Goal: Transaction & Acquisition: Purchase product/service

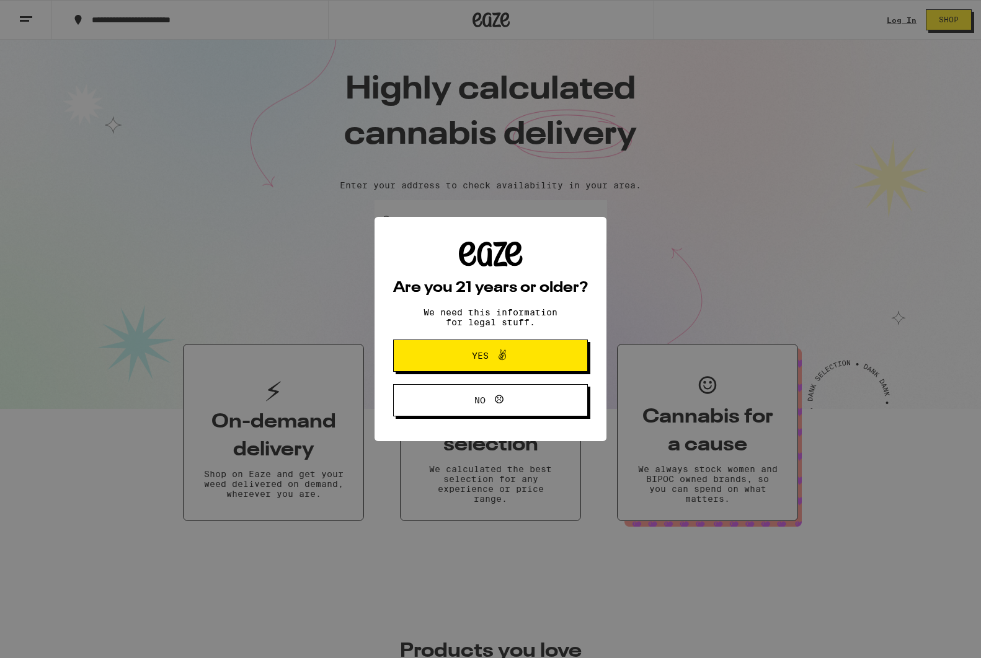
click at [490, 356] on span at bounding box center [498, 356] width 21 height 16
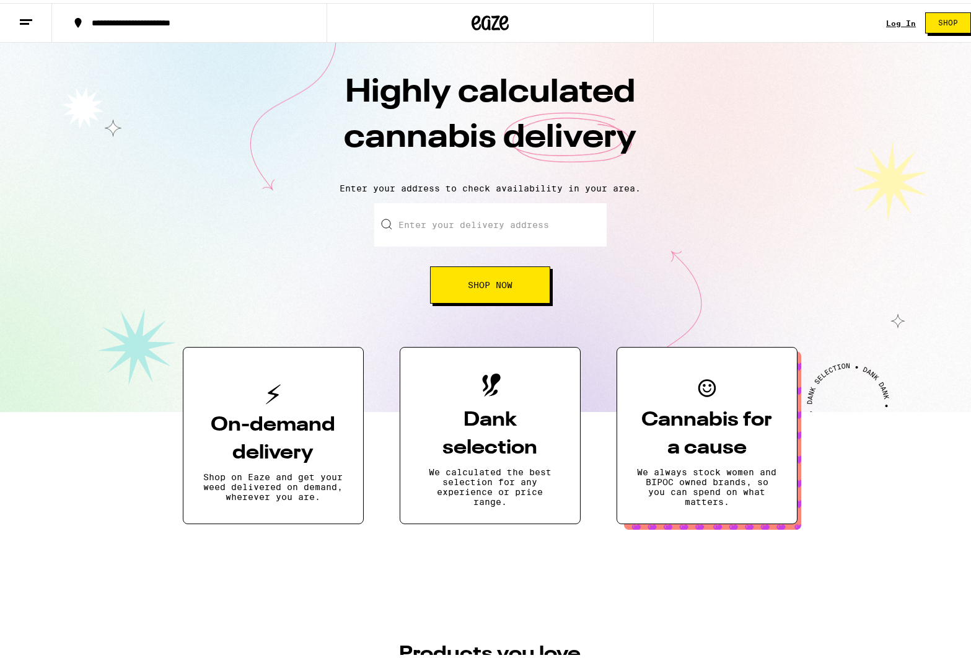
click at [321, 453] on h3 "On-demand delivery" at bounding box center [273, 436] width 140 height 56
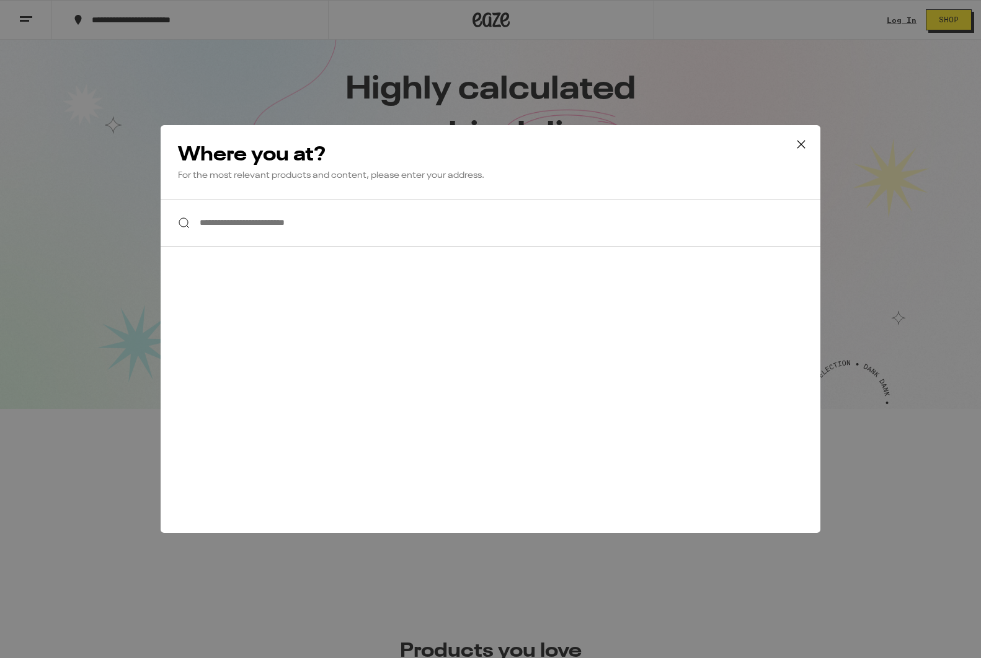
click at [333, 211] on input "**********" at bounding box center [491, 223] width 660 height 48
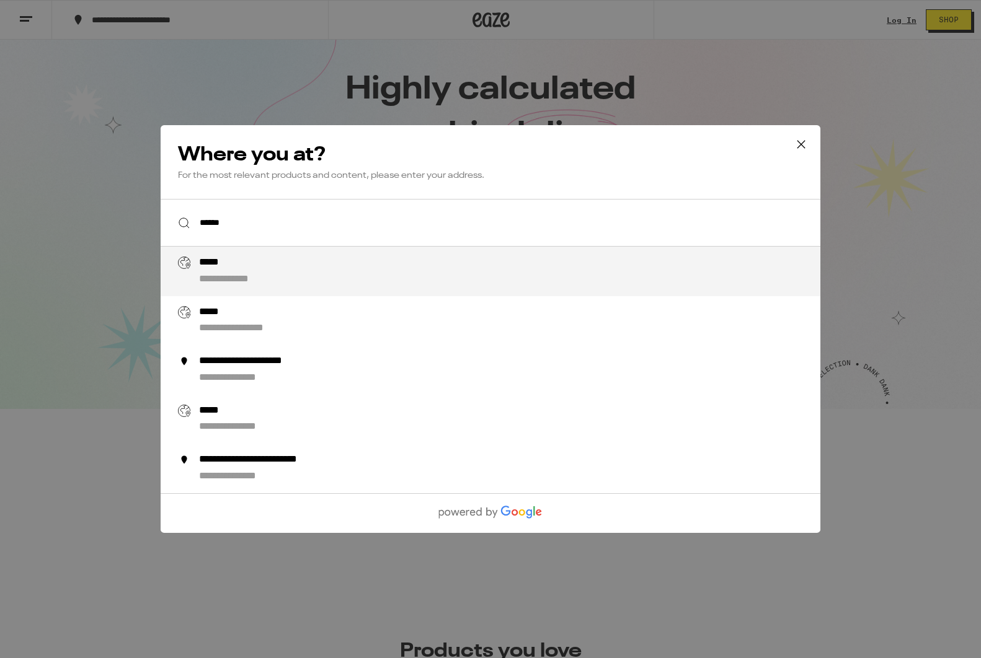
type input "**********"
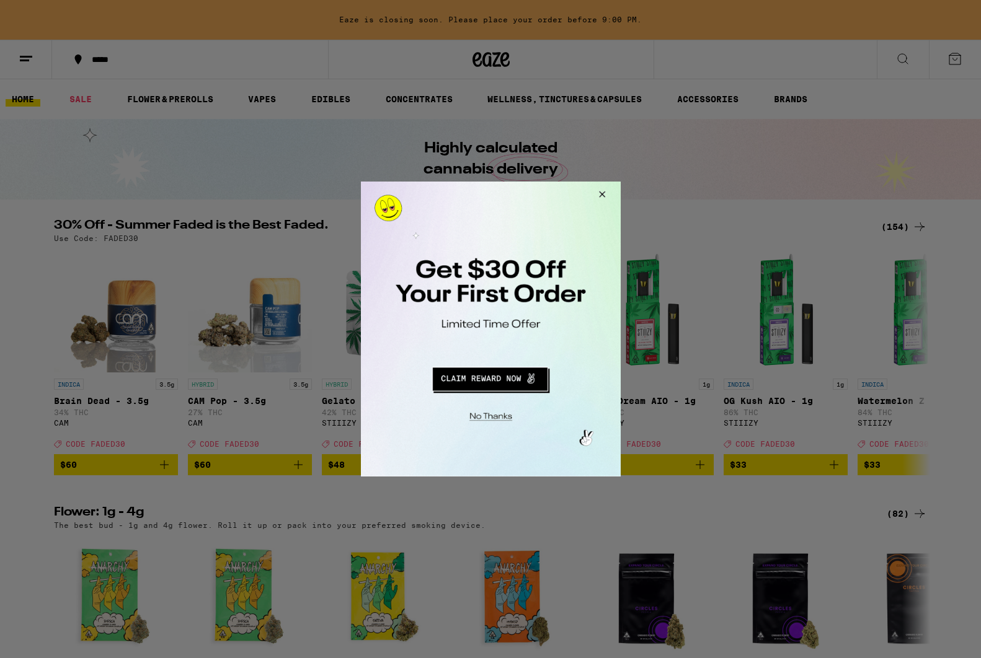
click at [600, 191] on button "Close Modal" at bounding box center [599, 197] width 33 height 30
drag, startPoint x: 602, startPoint y: 193, endPoint x: 917, endPoint y: 355, distance: 354.6
click at [602, 193] on button "Close Modal" at bounding box center [599, 197] width 33 height 30
click at [598, 197] on button "Close Modal" at bounding box center [599, 197] width 33 height 30
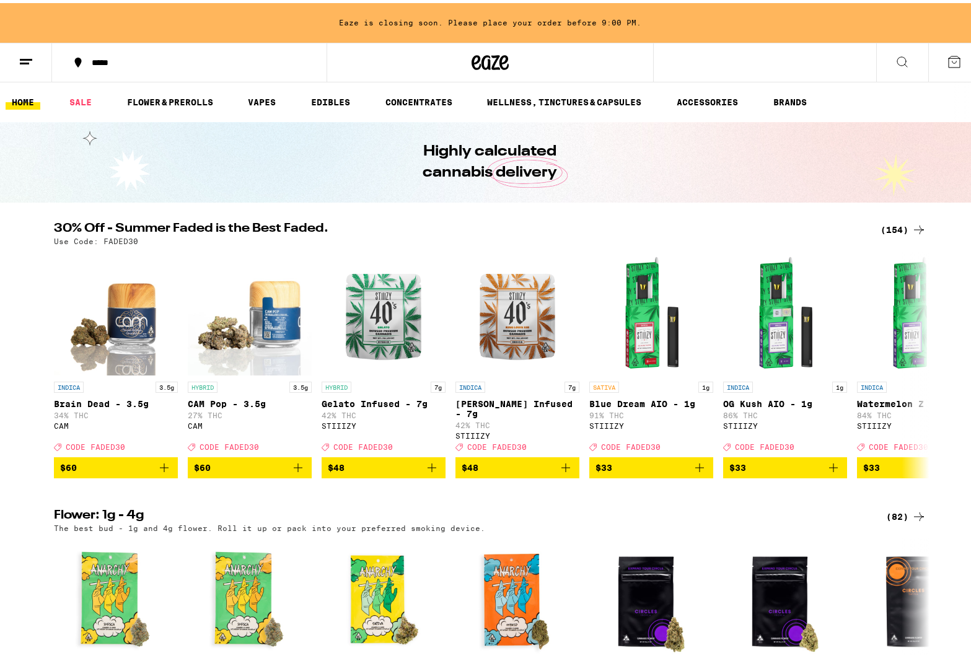
click at [600, 195] on div "Highly calculated cannabis delivery" at bounding box center [490, 159] width 476 height 81
click at [32, 58] on icon at bounding box center [26, 58] width 15 height 15
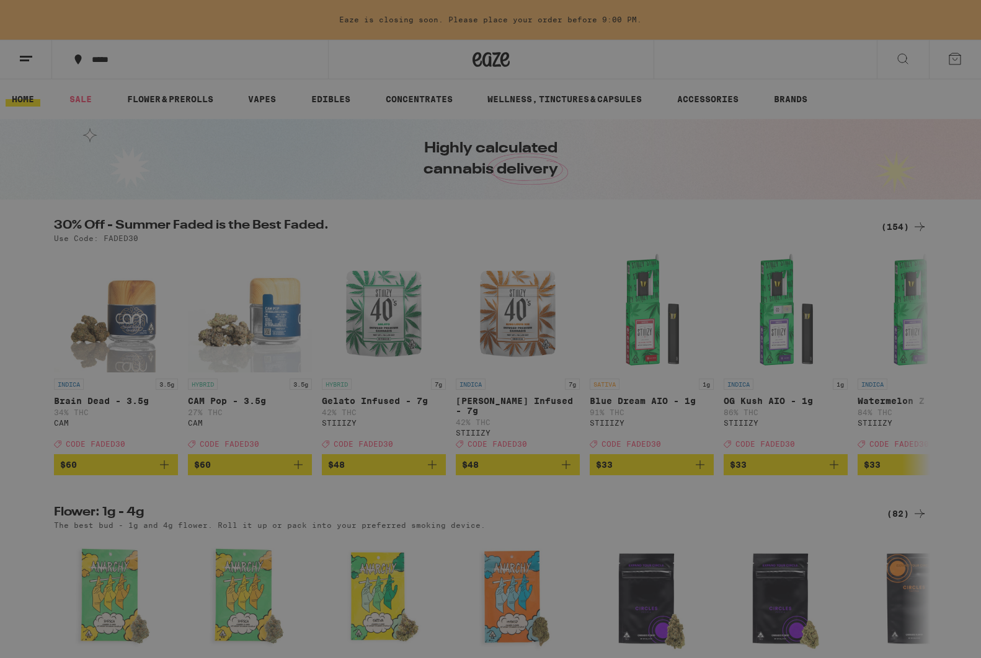
click at [668, 113] on div "Menu Log In Sign Up Shop Sale Flower & Prerolls Vapes Edibles Concentrates Well…" at bounding box center [490, 329] width 981 height 658
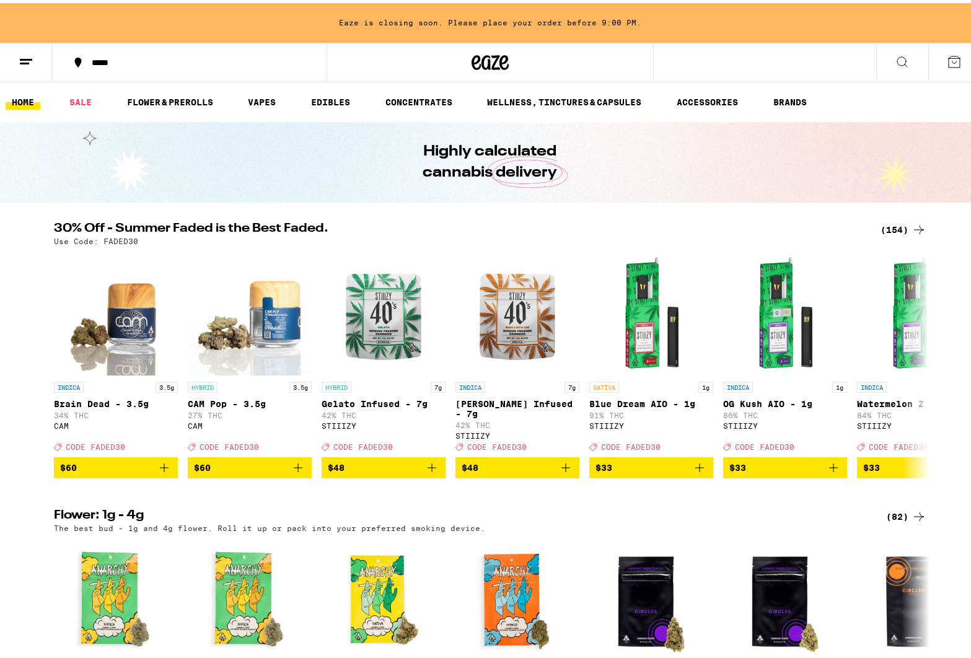
click at [630, 33] on div "Eaze is closing soon. Please place your order before 9:00 PM." at bounding box center [490, 20] width 981 height 40
click at [657, 24] on div "Eaze is closing soon. Please place your order before 9:00 PM." at bounding box center [490, 20] width 981 height 40
click at [949, 64] on icon at bounding box center [954, 58] width 11 height 11
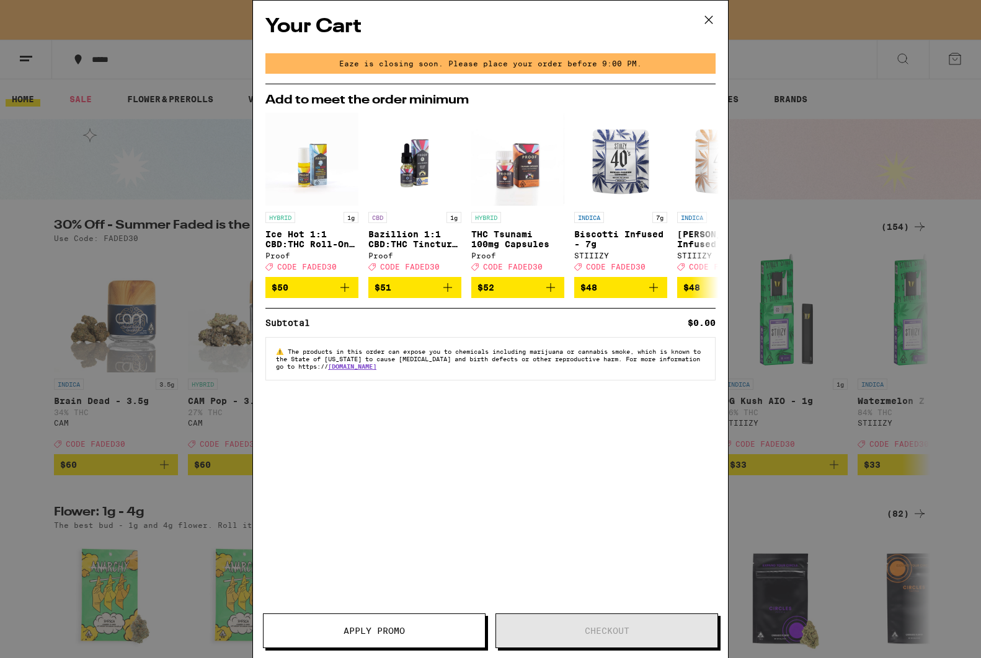
click at [708, 21] on icon at bounding box center [708, 20] width 19 height 19
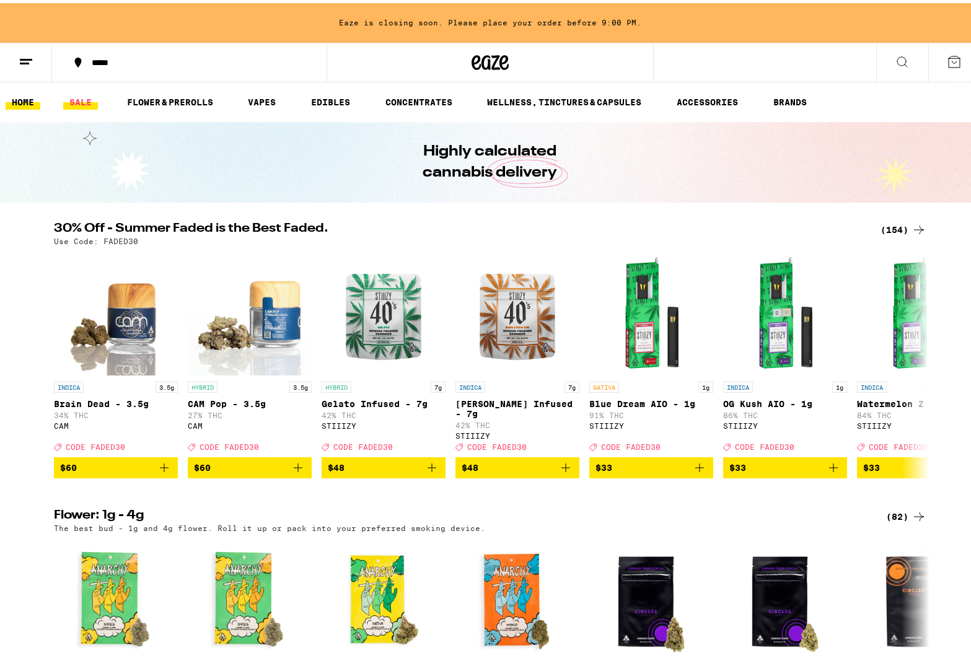
click at [81, 98] on link "SALE" at bounding box center [80, 99] width 35 height 15
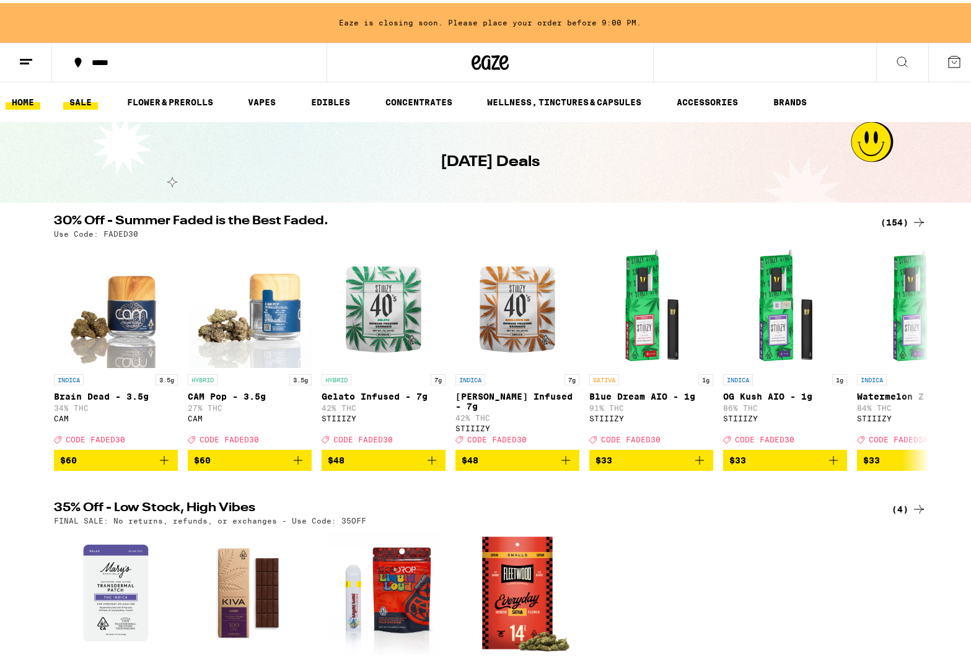
click at [20, 100] on link "HOME" at bounding box center [23, 99] width 35 height 15
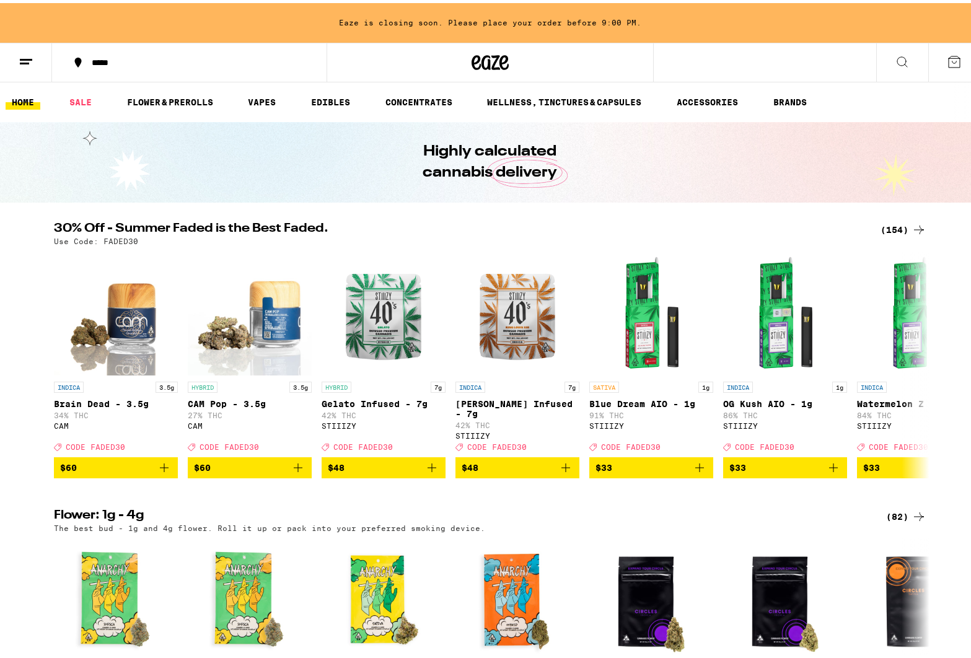
click at [948, 66] on button at bounding box center [955, 59] width 52 height 38
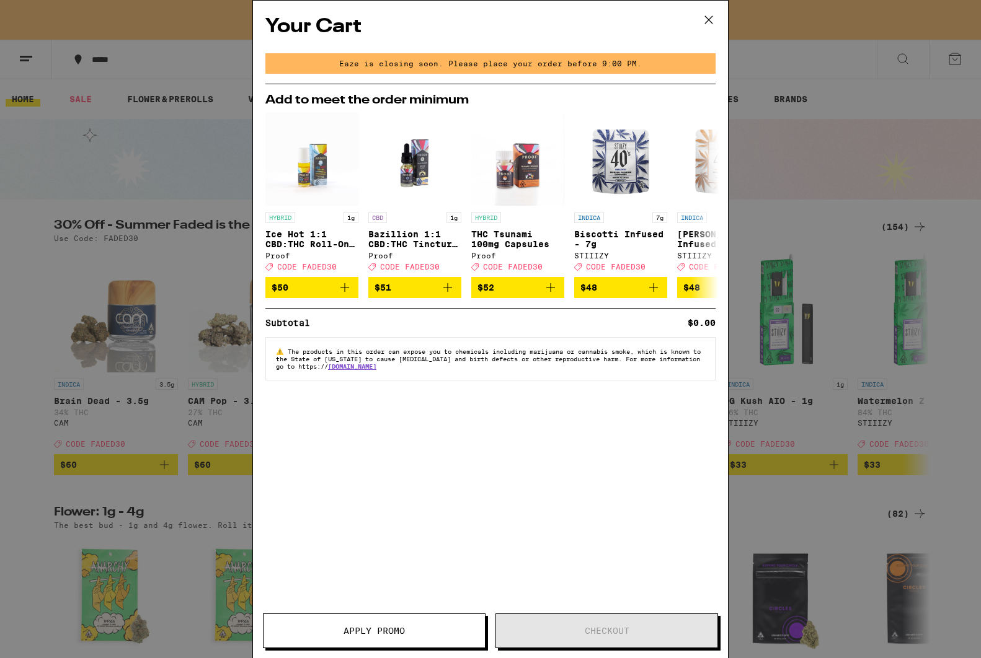
click at [56, 173] on div "Your Cart Eaze is closing soon. Please place your order before 9:00 PM. Add to …" at bounding box center [490, 329] width 981 height 658
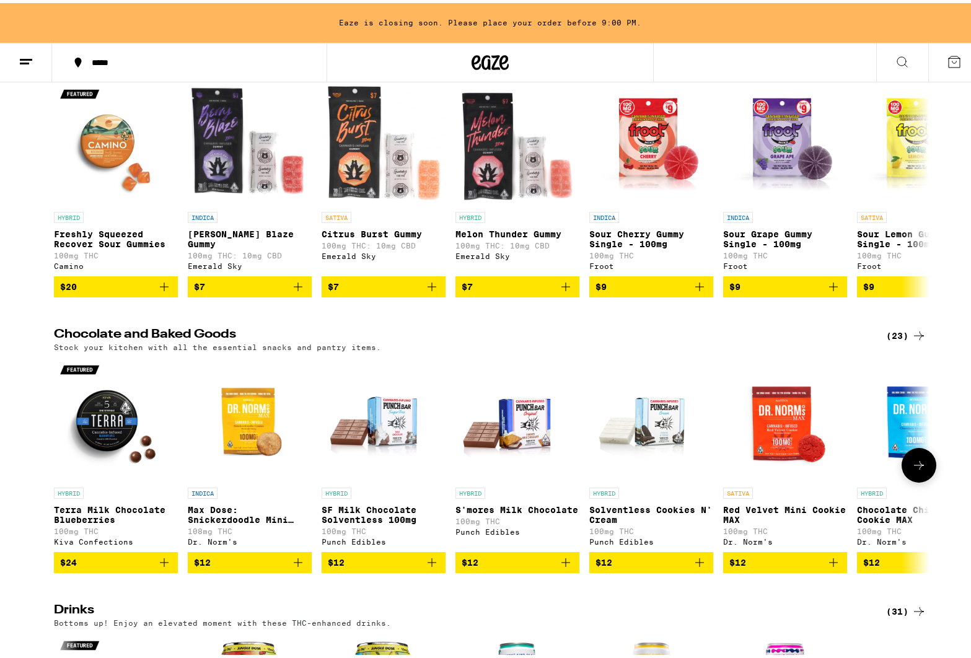
scroll to position [2369, 0]
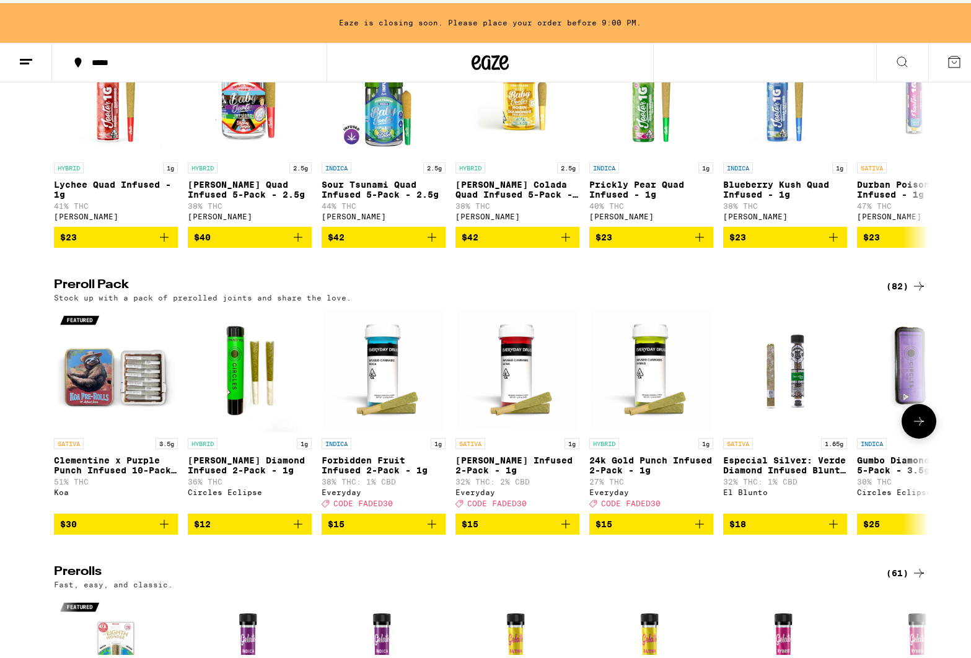
click at [371, 505] on span "CODE FADED30" at bounding box center [363, 501] width 60 height 8
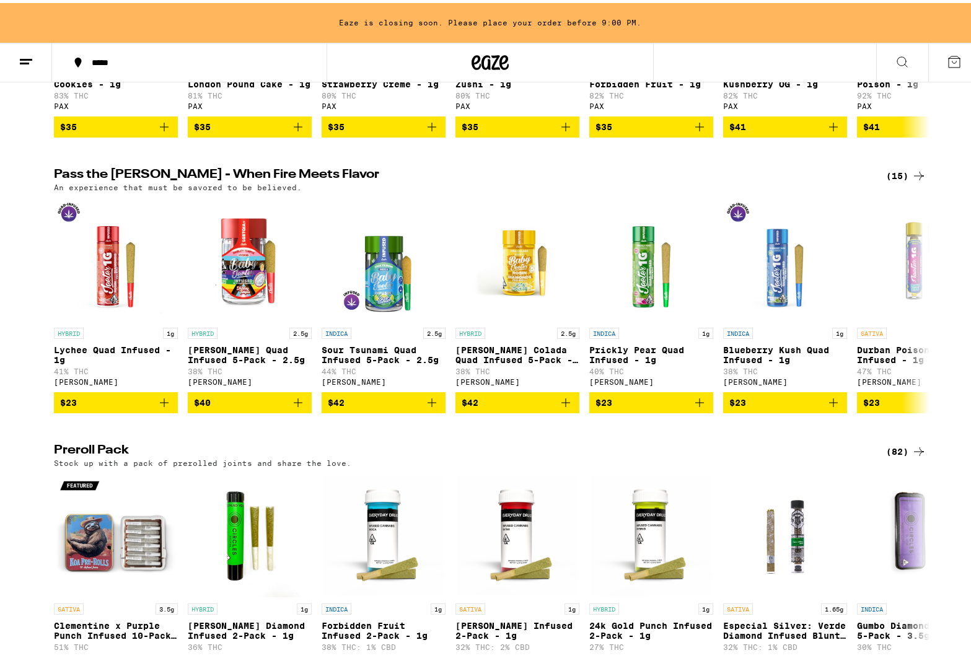
scroll to position [2201, 0]
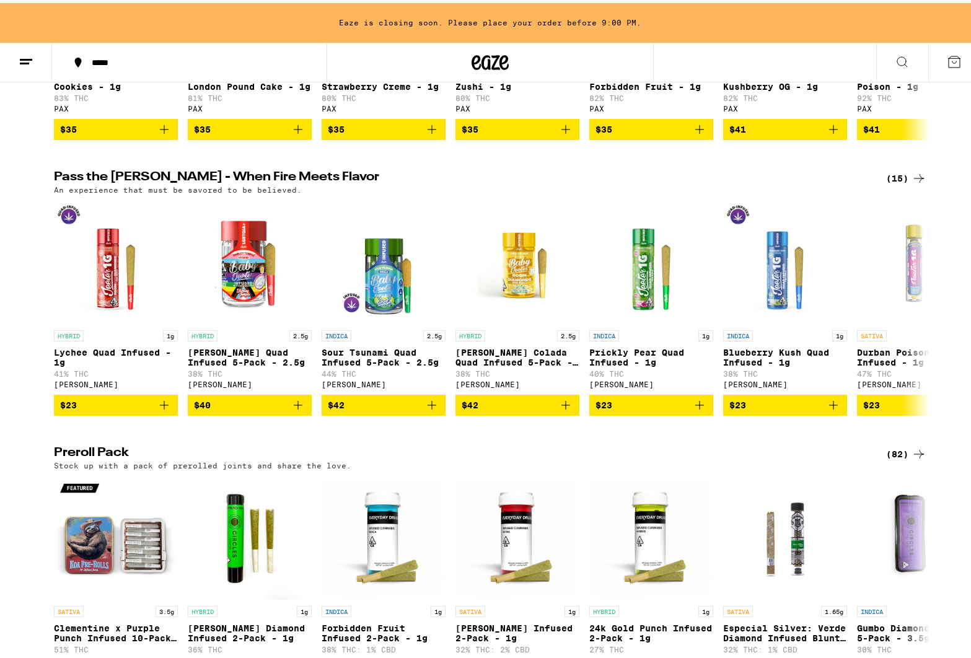
click at [917, 183] on icon at bounding box center [919, 175] width 15 height 15
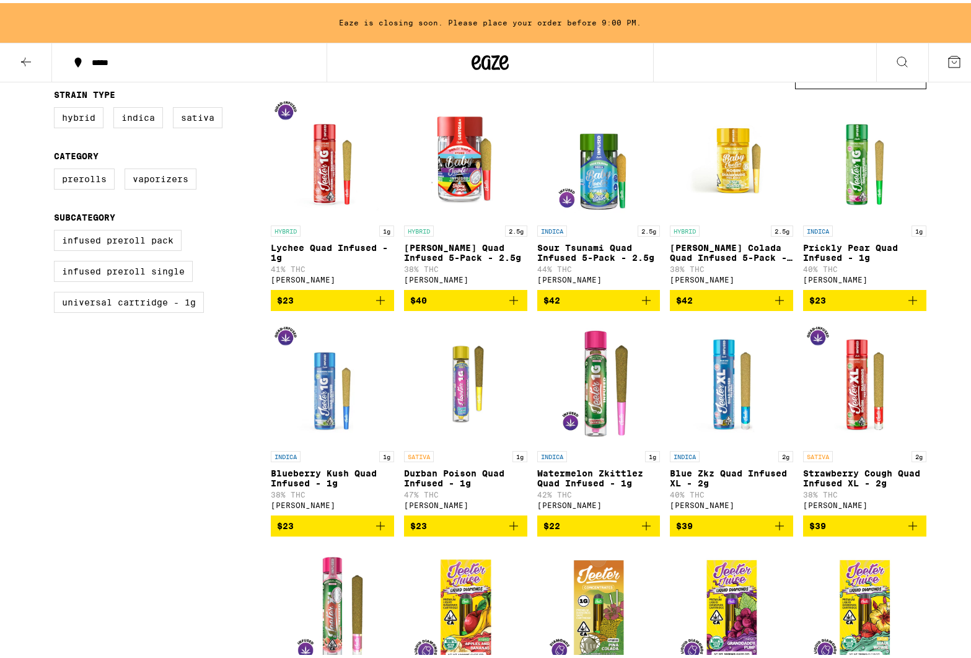
scroll to position [343, 0]
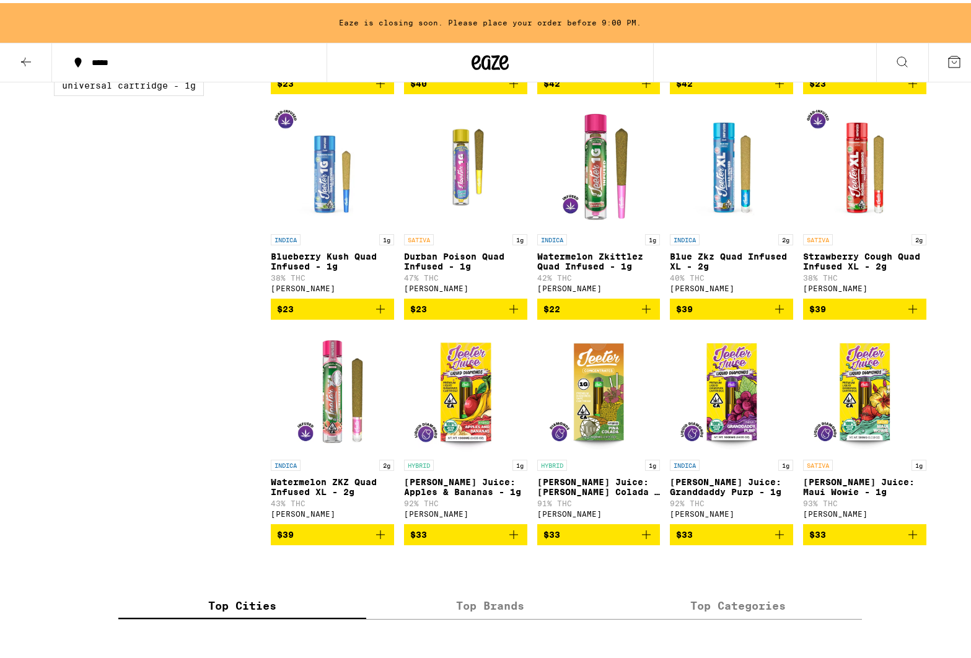
click at [434, 260] on p "Durban Poison Quad Infused - 1g" at bounding box center [465, 259] width 123 height 20
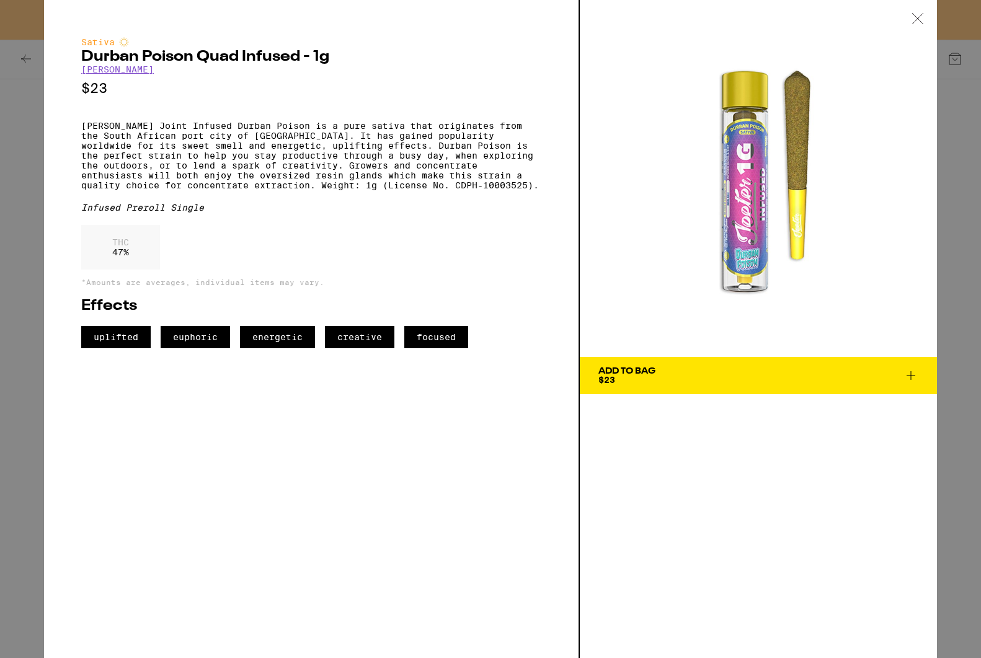
click at [914, 369] on icon at bounding box center [910, 375] width 15 height 15
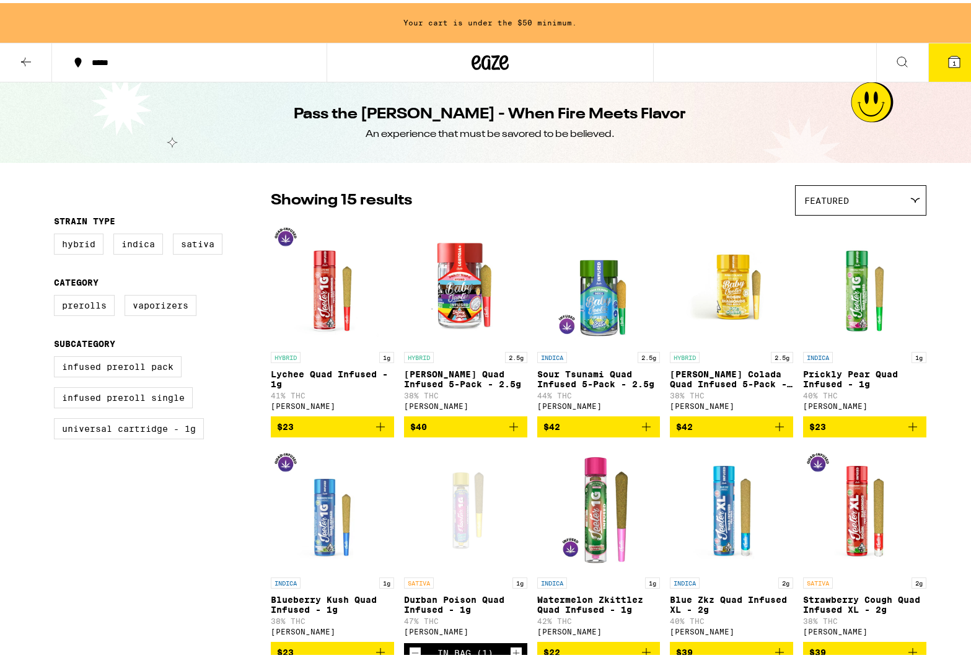
click at [12, 58] on button at bounding box center [26, 59] width 52 height 39
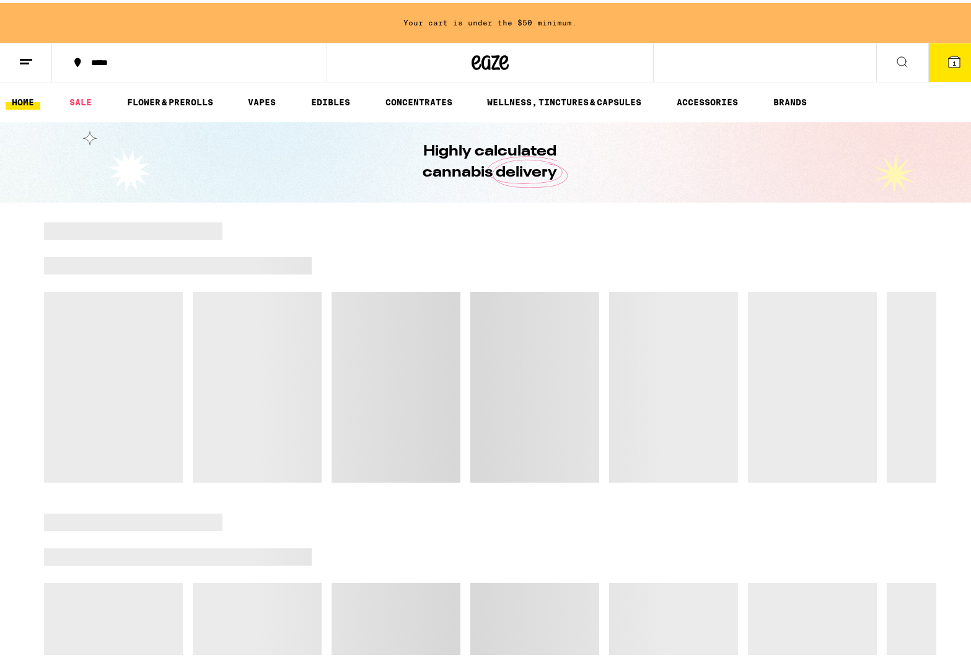
click at [32, 60] on icon at bounding box center [26, 58] width 15 height 15
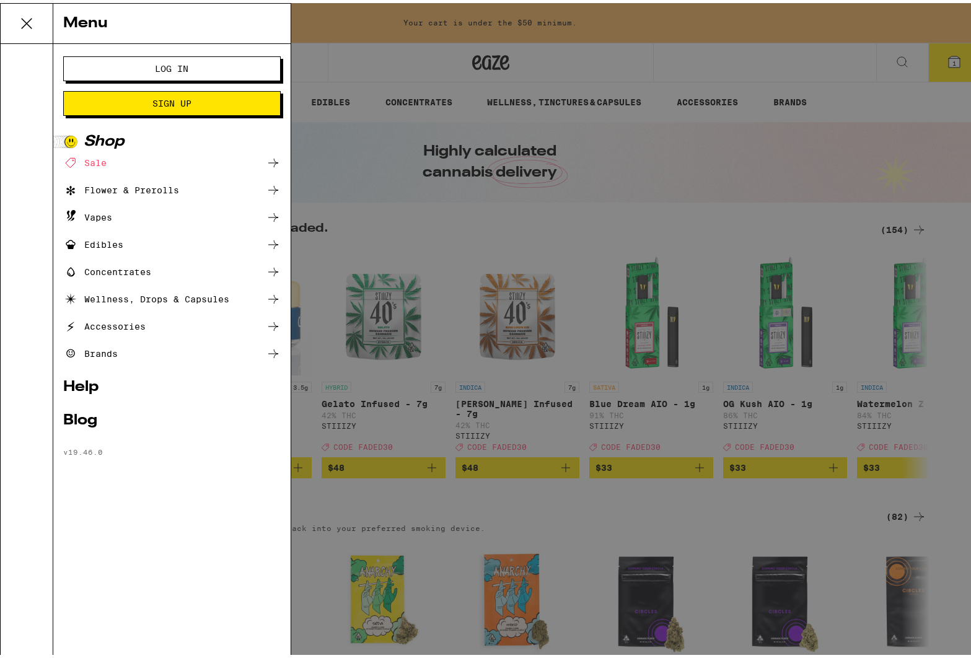
click at [386, 56] on div "Menu Log In Sign Up Shop Sale Flower & Prerolls Vapes Edibles Concentrates Well…" at bounding box center [490, 329] width 981 height 658
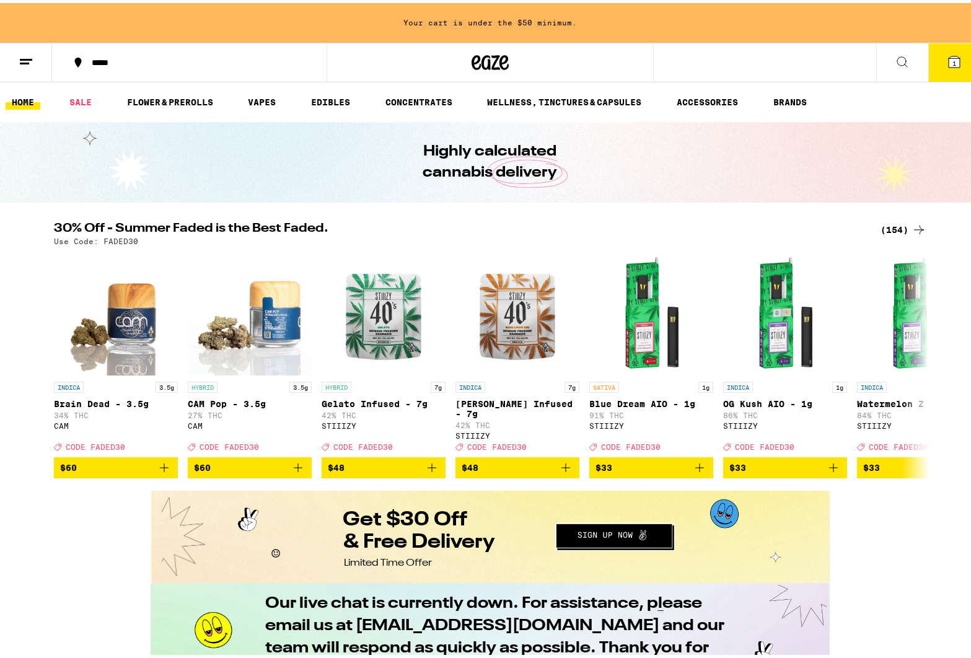
click at [22, 102] on link "HOME" at bounding box center [23, 99] width 35 height 15
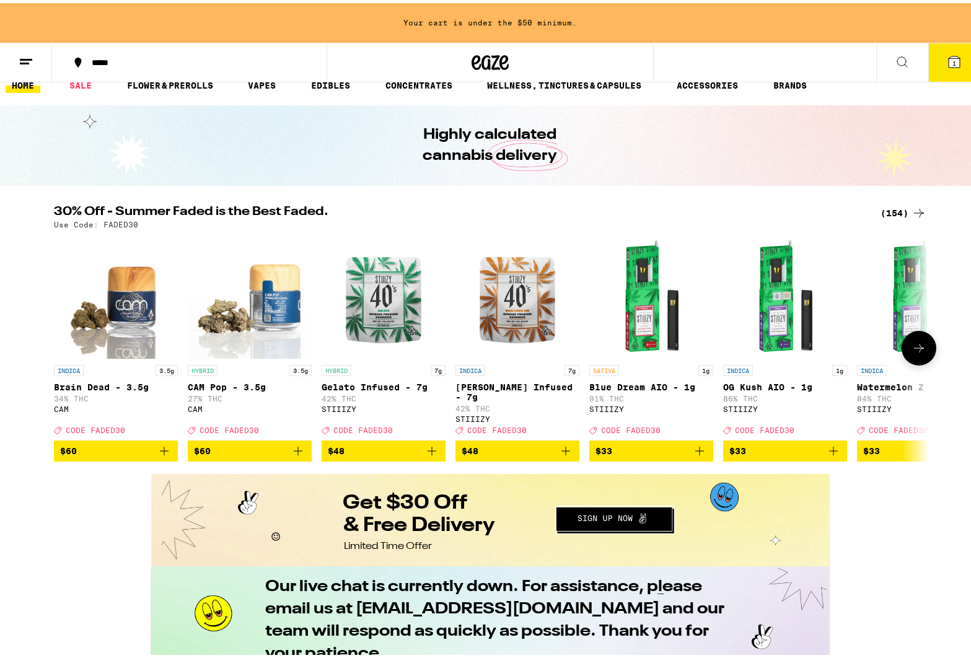
scroll to position [60, 0]
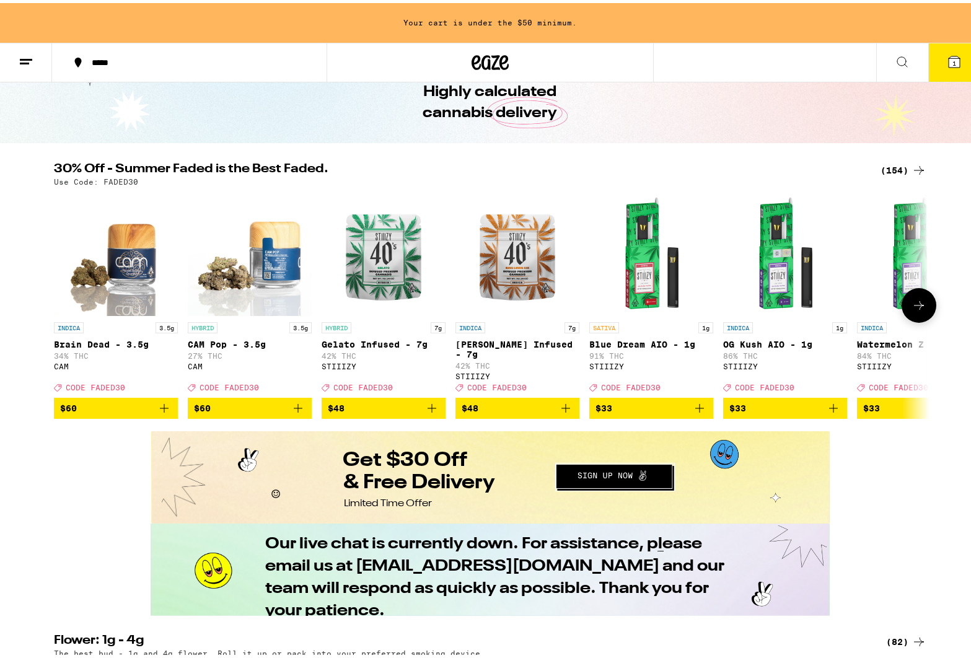
click at [484, 344] on p "[PERSON_NAME] Infused - 7g" at bounding box center [518, 347] width 124 height 20
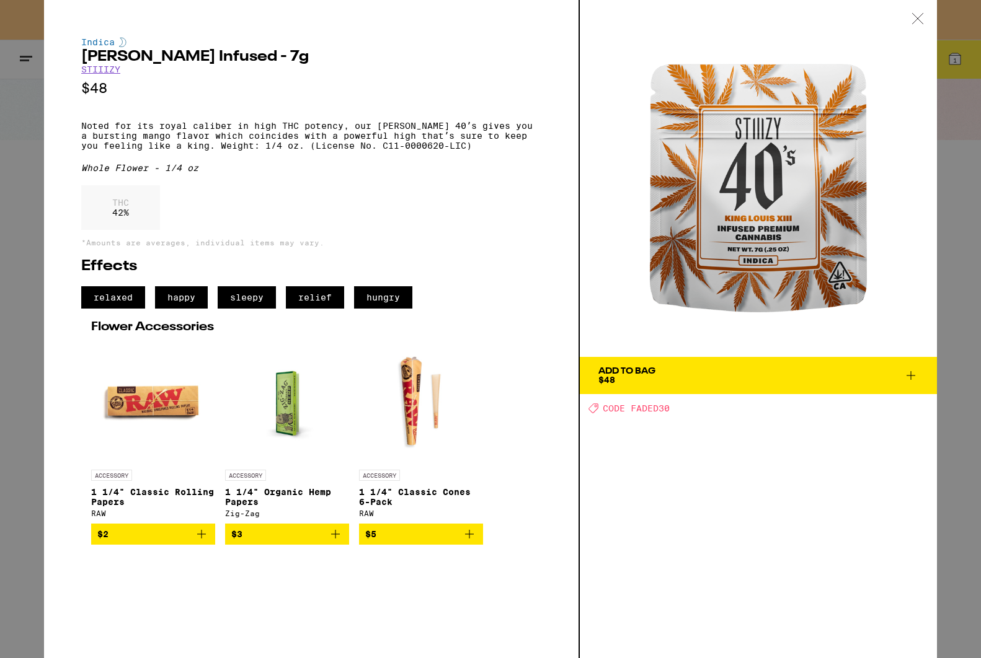
click at [909, 375] on icon at bounding box center [910, 375] width 15 height 15
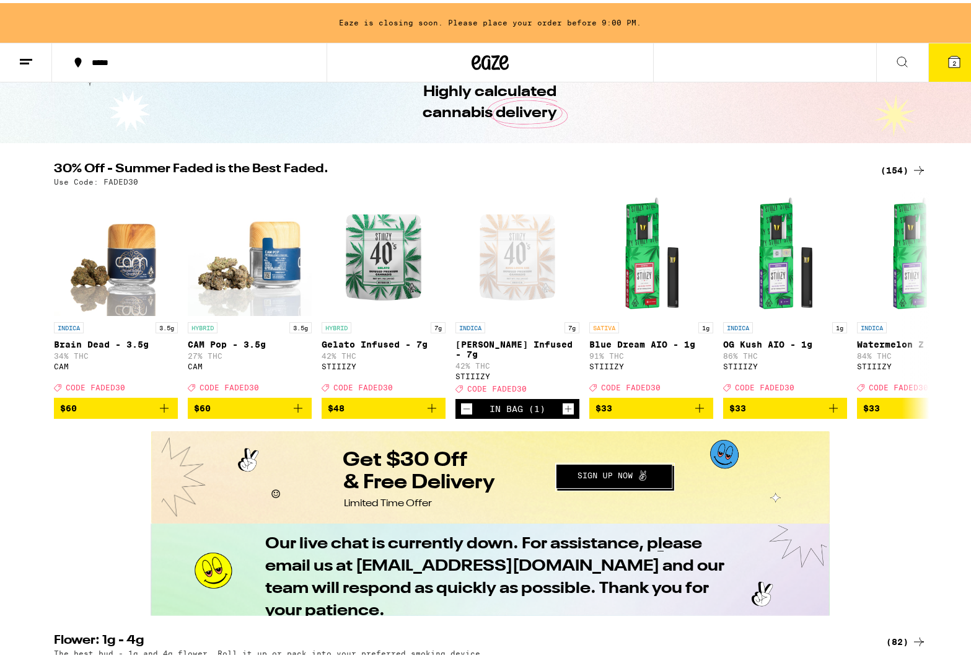
click at [953, 63] on span "2" at bounding box center [955, 59] width 4 height 7
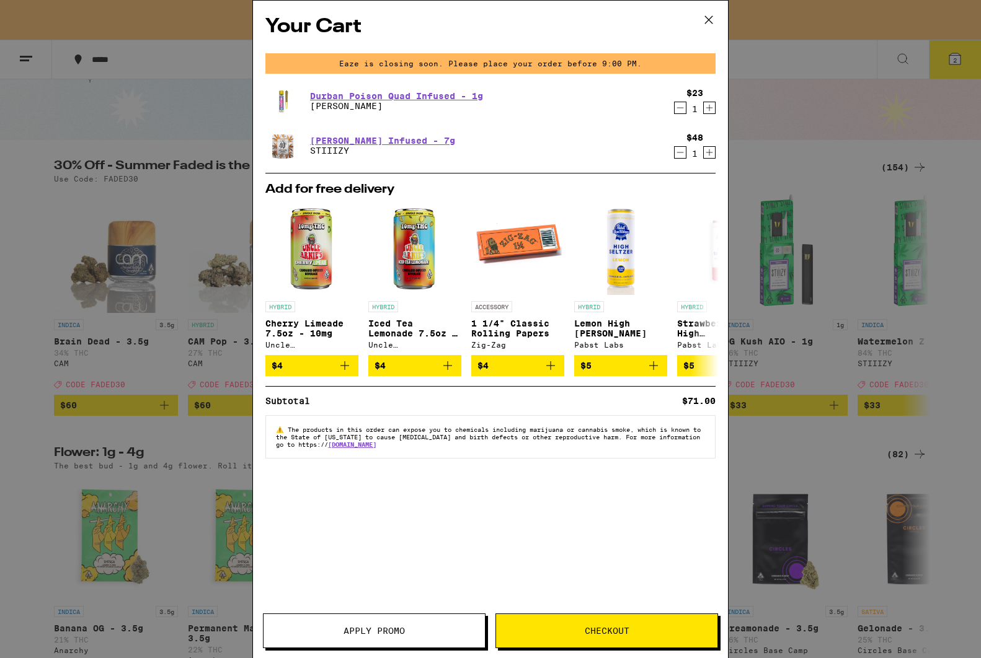
click at [684, 108] on icon "Decrement" at bounding box center [679, 107] width 11 height 15
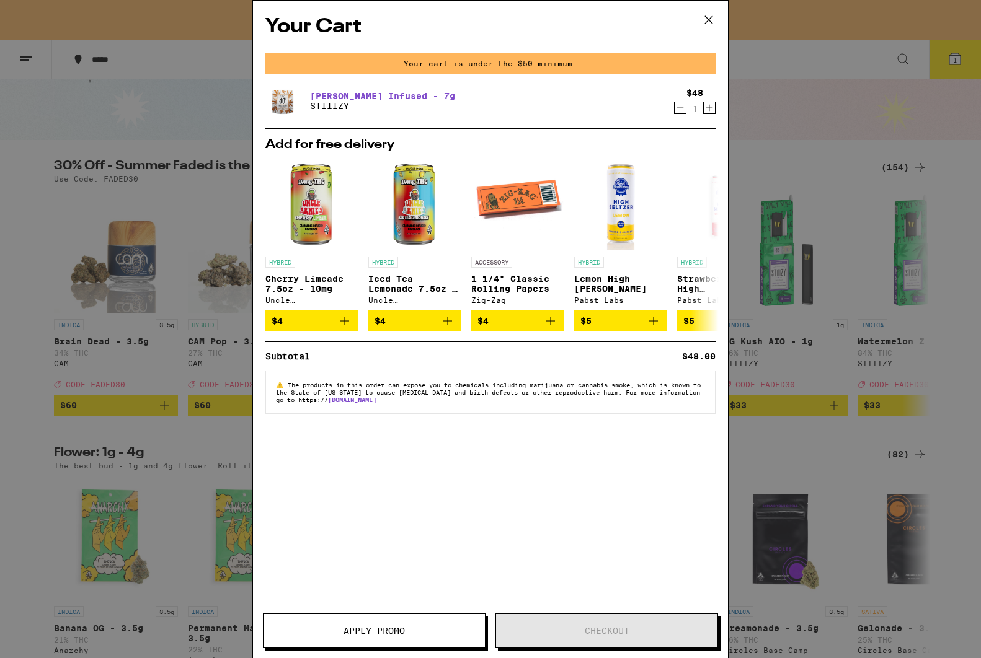
click at [418, 636] on button "Apply Promo" at bounding box center [374, 631] width 223 height 35
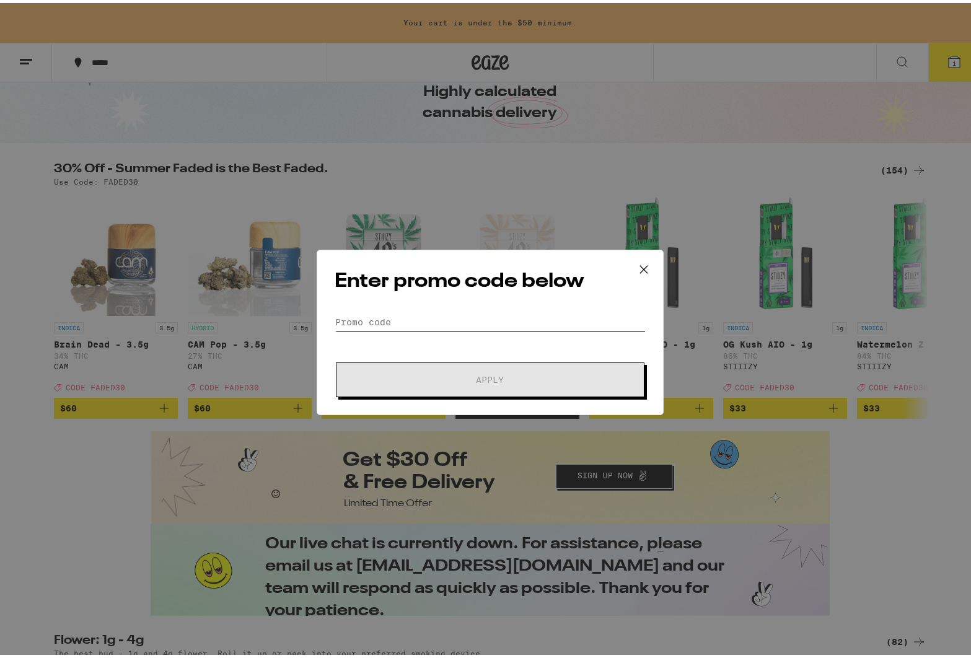
click at [423, 320] on input "Promo Code" at bounding box center [490, 319] width 311 height 19
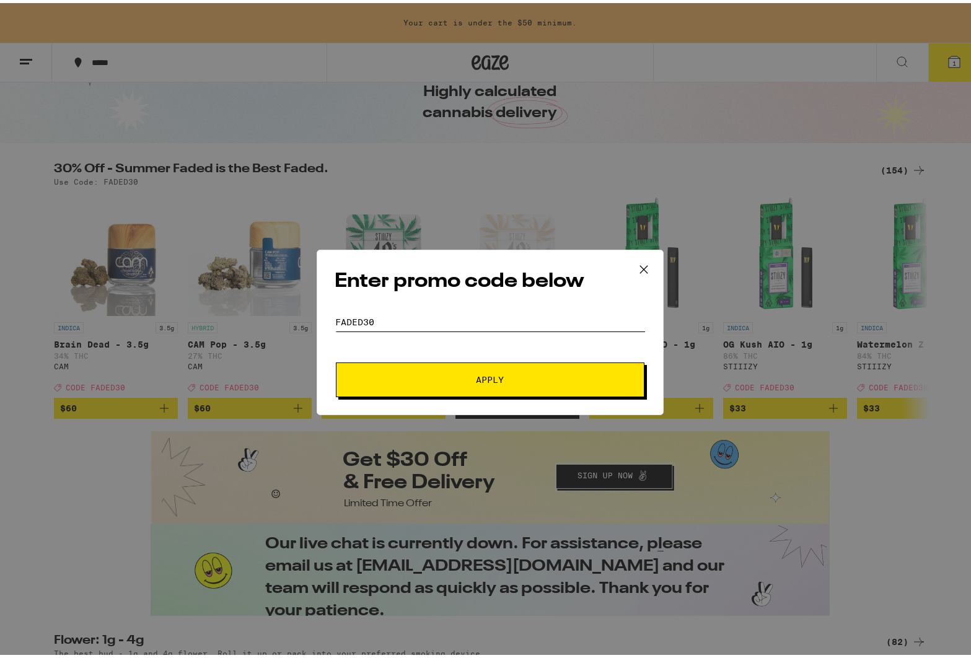
type input "FADED30"
click at [544, 374] on span "Apply" at bounding box center [490, 377] width 223 height 9
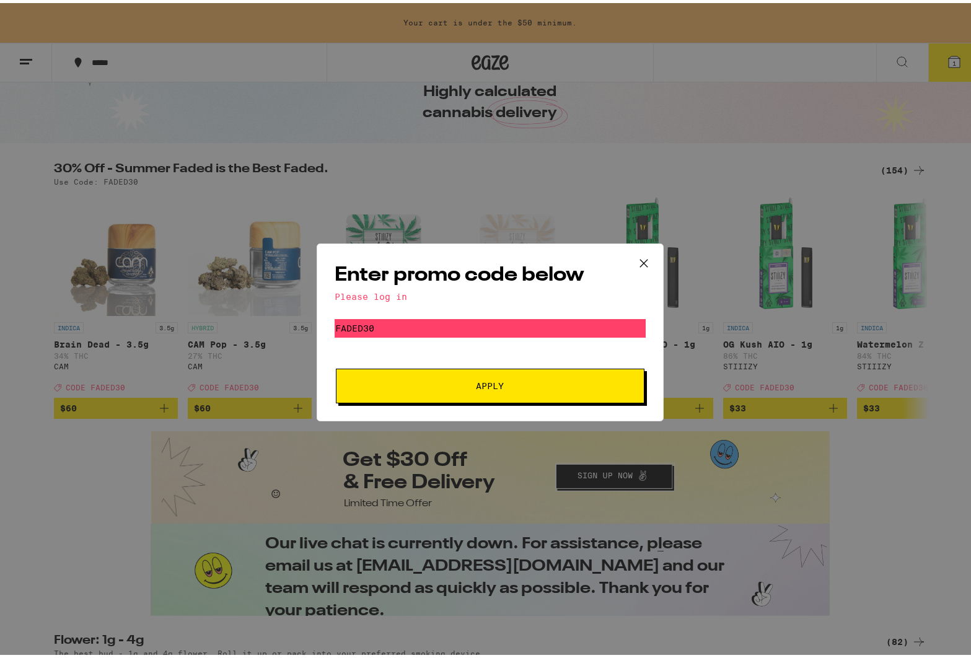
click at [395, 295] on div "Please log in" at bounding box center [490, 294] width 311 height 10
click at [872, 86] on div "Enter promo code below Please log in Promo Code FADED30 Apply" at bounding box center [490, 329] width 981 height 658
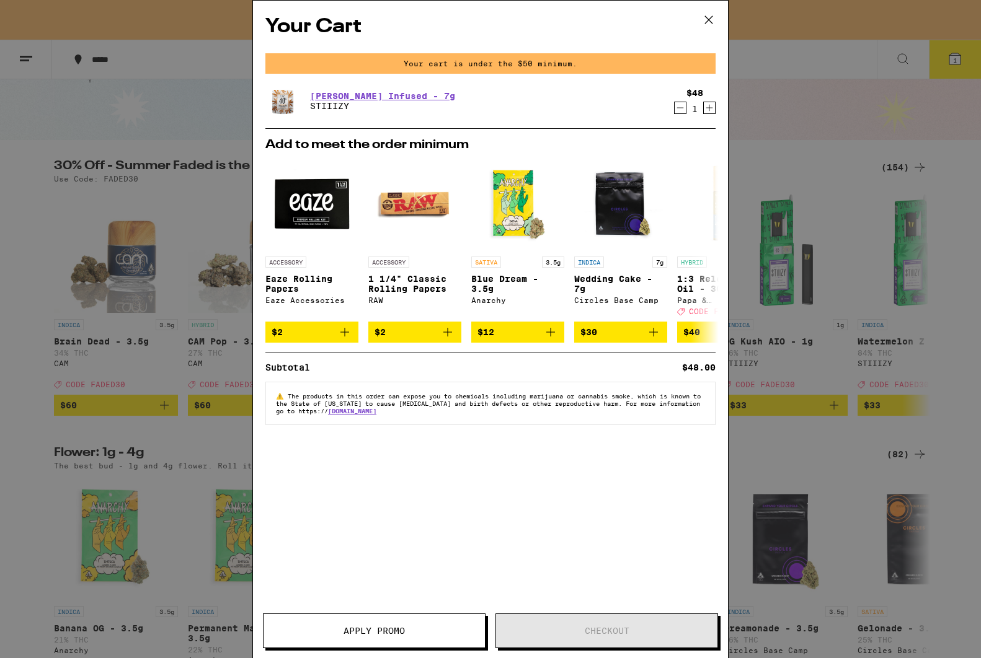
click at [709, 17] on icon at bounding box center [708, 20] width 19 height 19
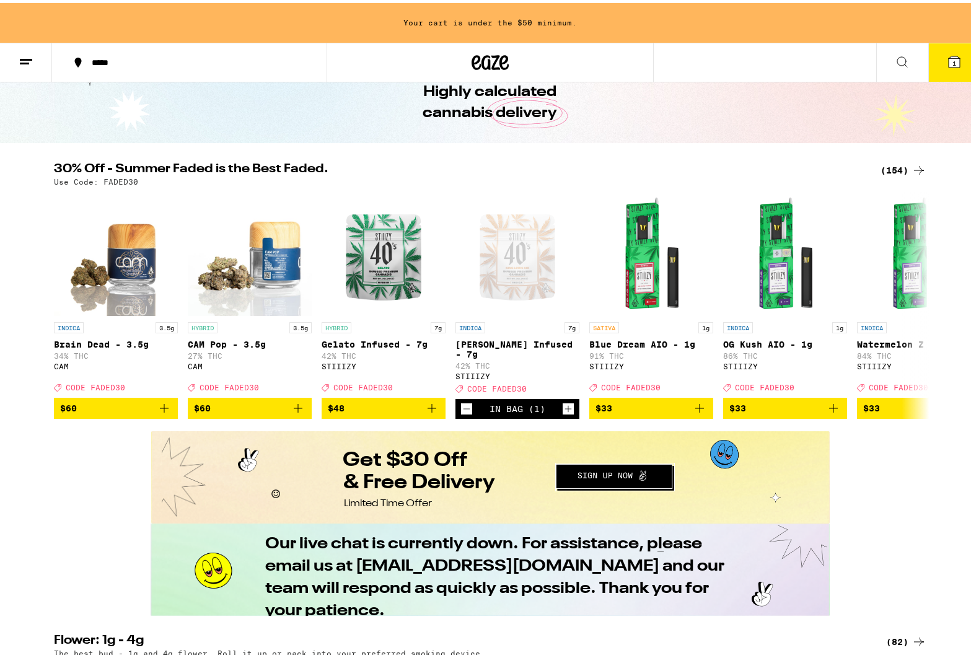
click at [551, 20] on div "Your cart is under the $50 minimum." at bounding box center [490, 20] width 981 height 40
click at [14, 60] on button at bounding box center [26, 59] width 52 height 39
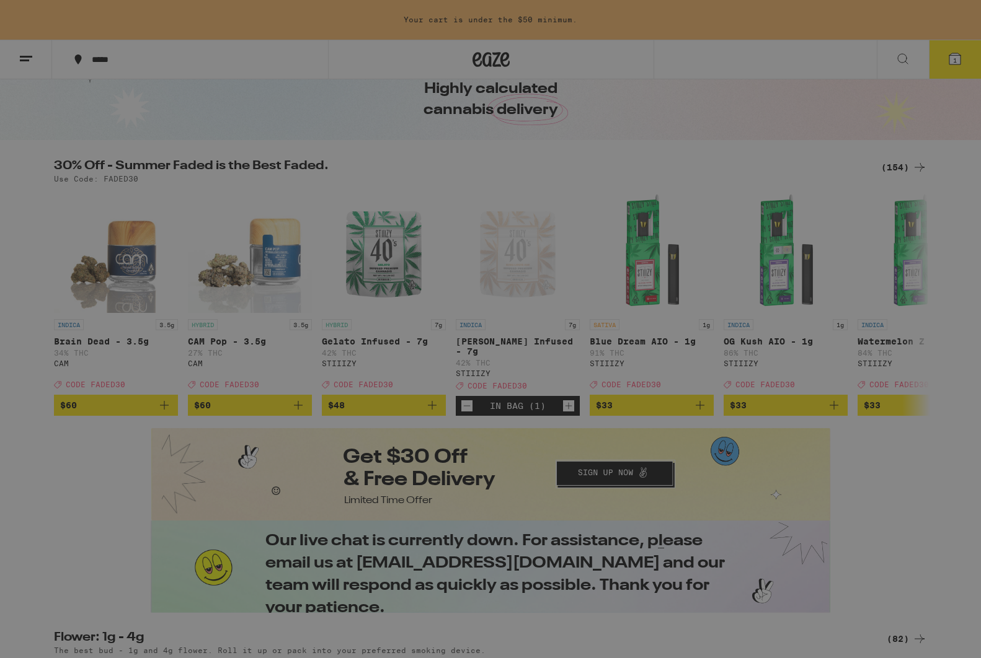
click at [180, 96] on span "Sign Up" at bounding box center [171, 100] width 39 height 9
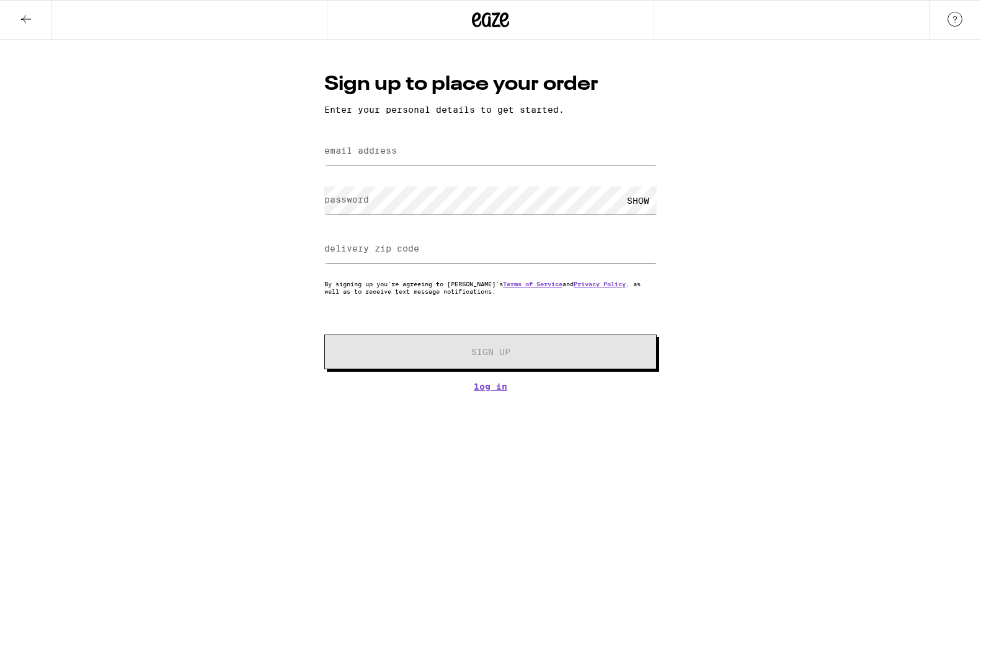
click at [26, 16] on icon at bounding box center [26, 19] width 15 height 15
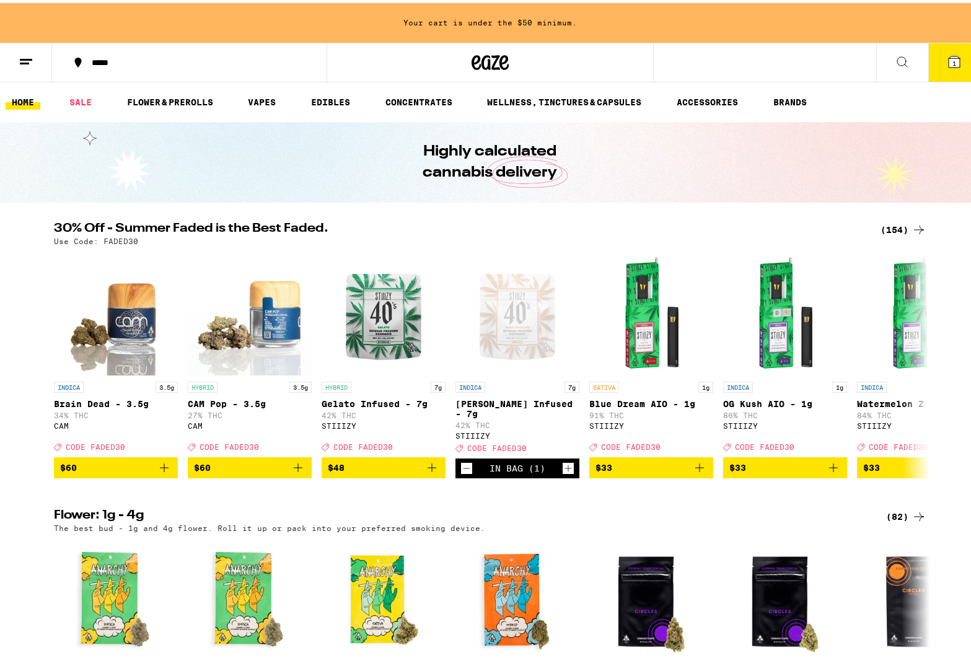
click at [30, 51] on button at bounding box center [26, 59] width 52 height 39
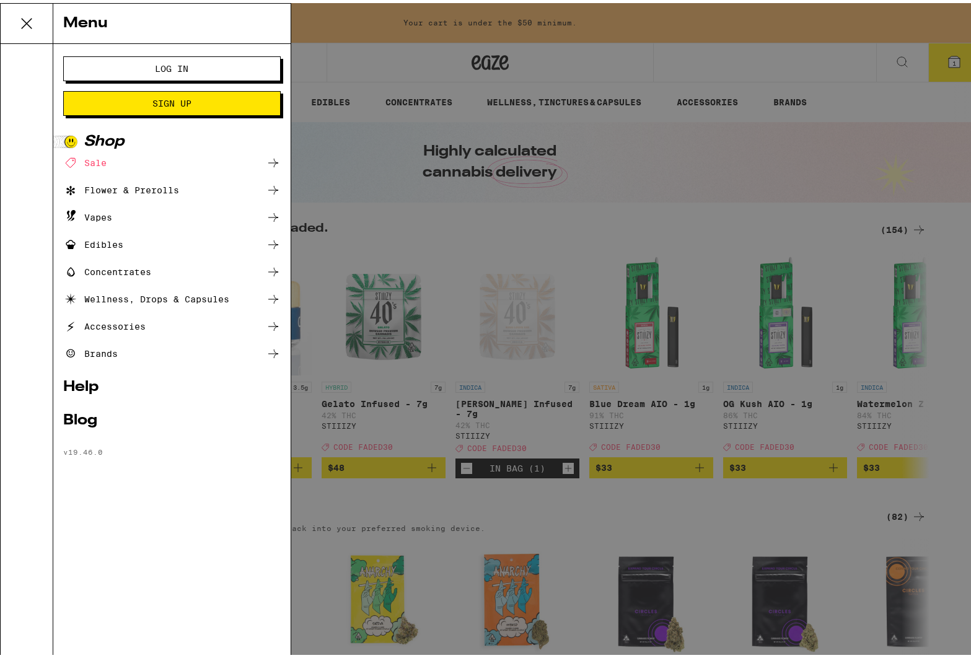
click at [161, 70] on span "Log In" at bounding box center [172, 65] width 33 height 9
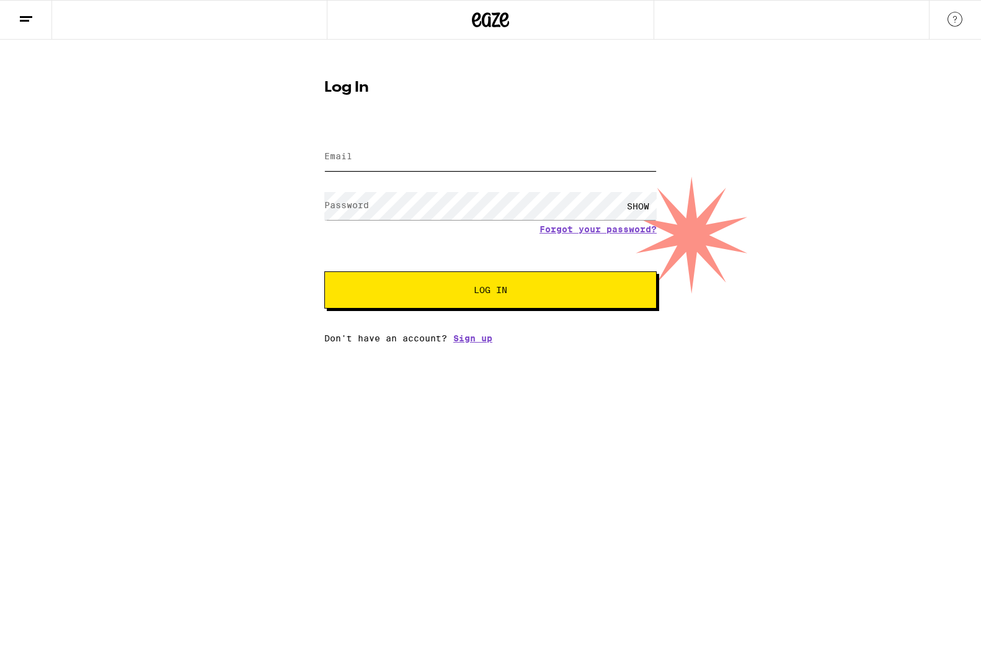
type input "[EMAIL_ADDRESS][DOMAIN_NAME]"
click at [469, 289] on span "Log In" at bounding box center [490, 290] width 232 height 9
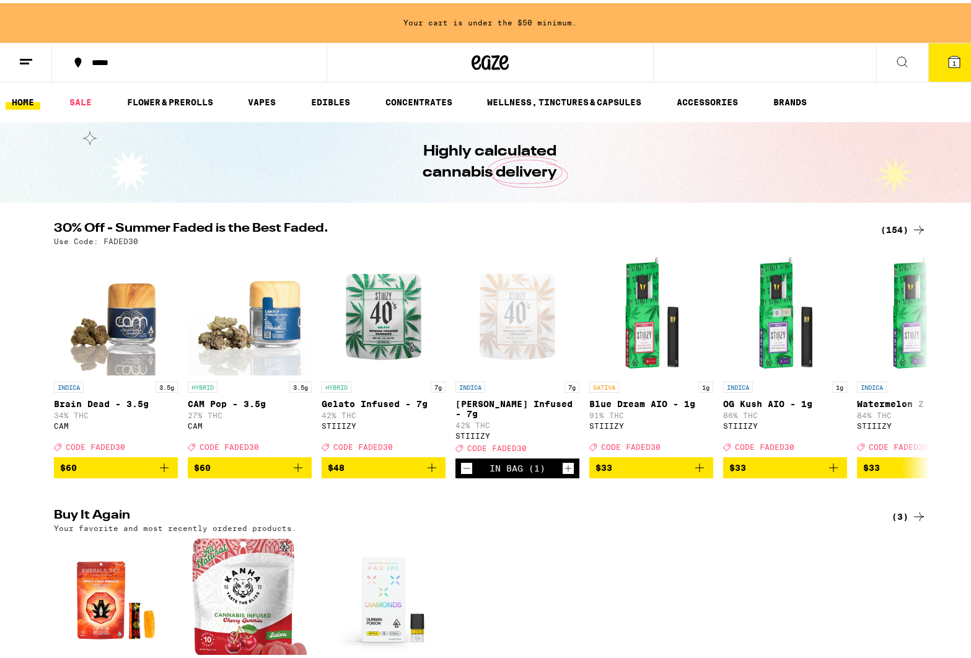
click at [943, 67] on button "1" at bounding box center [955, 59] width 52 height 38
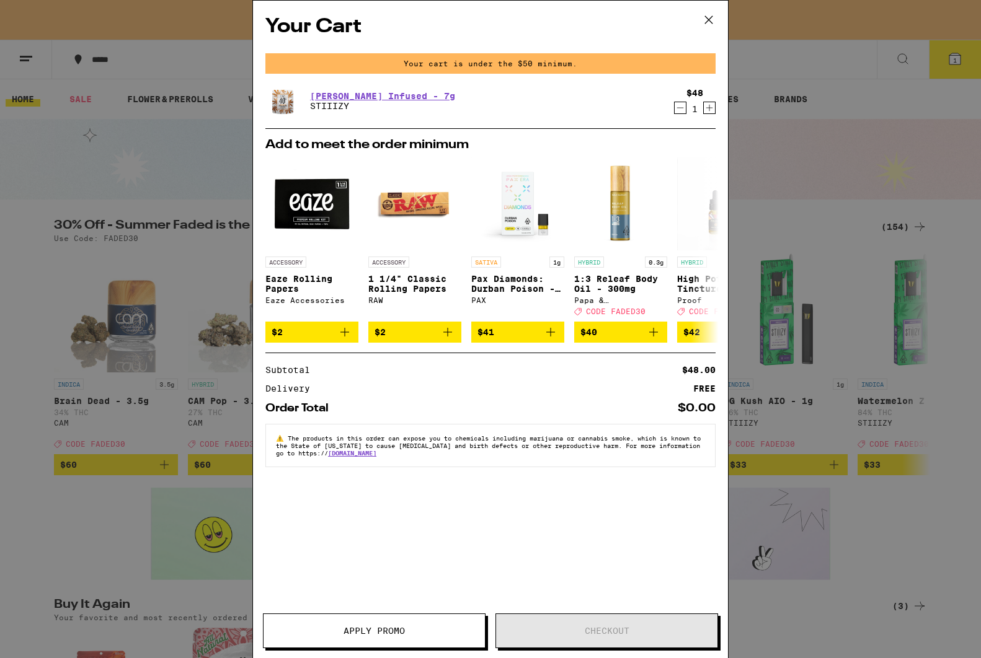
click at [407, 630] on span "Apply Promo" at bounding box center [373, 631] width 221 height 9
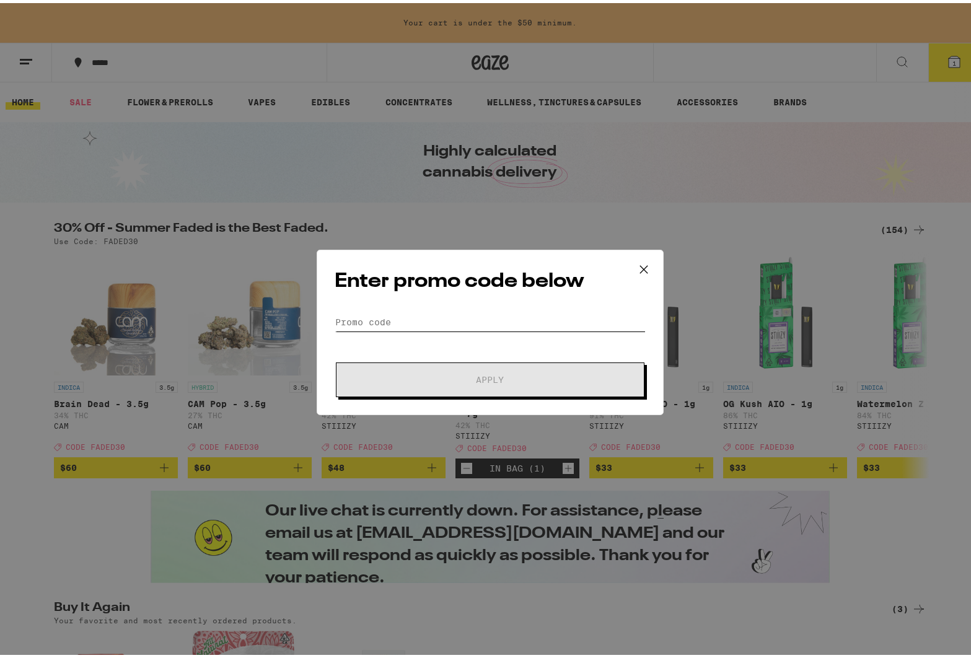
click at [449, 313] on input "Promo Code" at bounding box center [490, 319] width 311 height 19
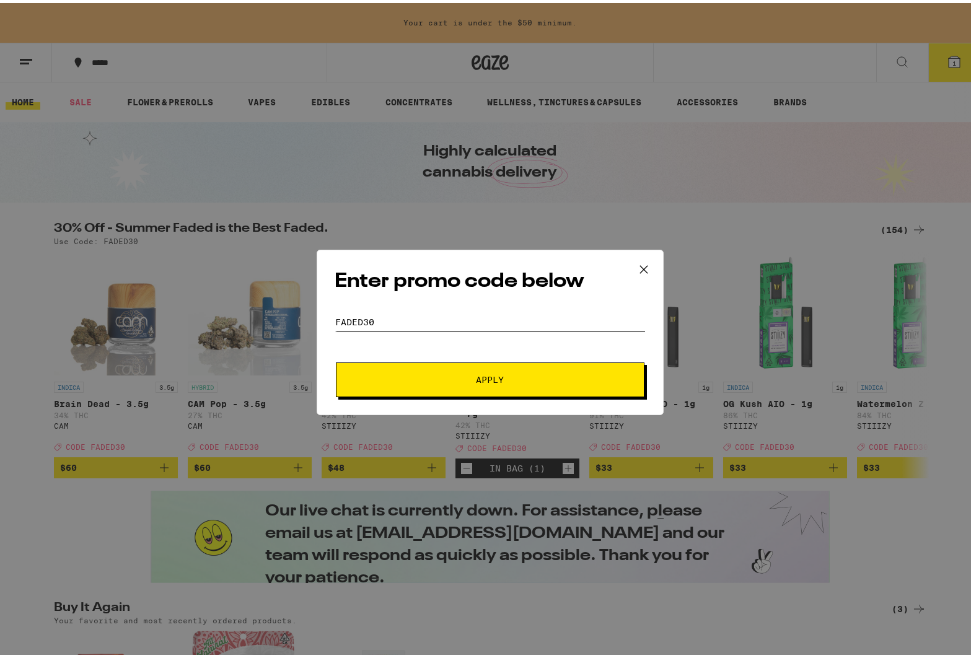
type input "FADED30"
click at [491, 377] on span "Apply" at bounding box center [491, 377] width 28 height 9
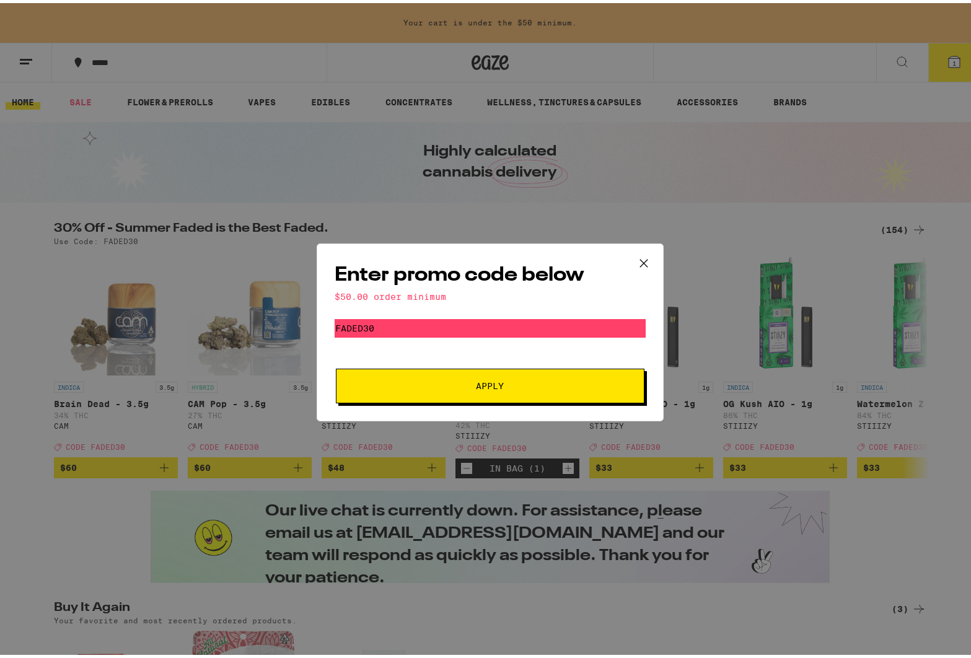
click at [643, 259] on icon at bounding box center [644, 260] width 19 height 19
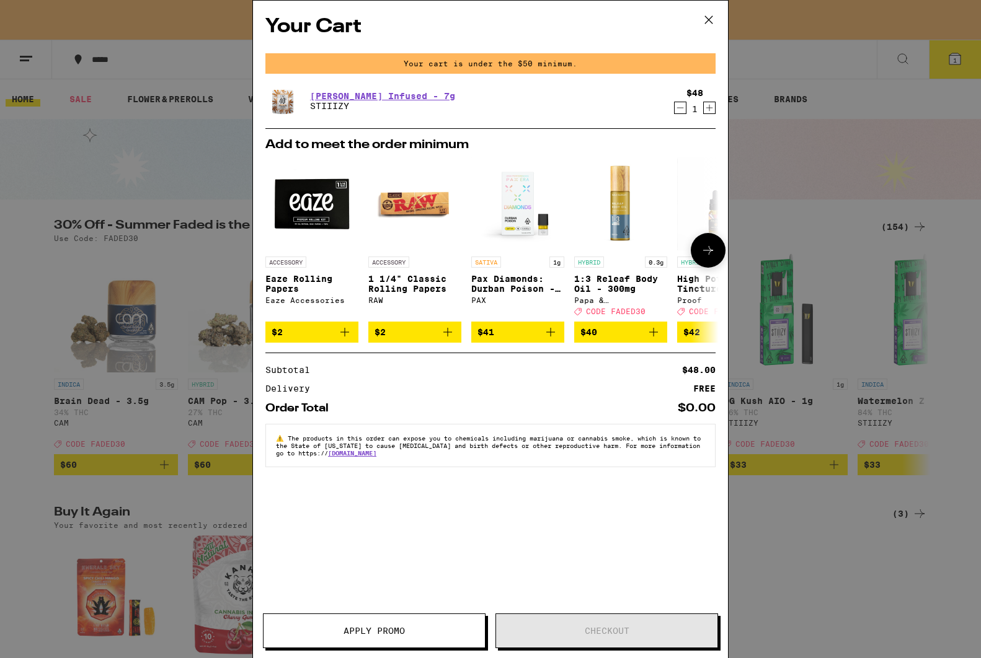
click at [719, 252] on button at bounding box center [708, 250] width 35 height 35
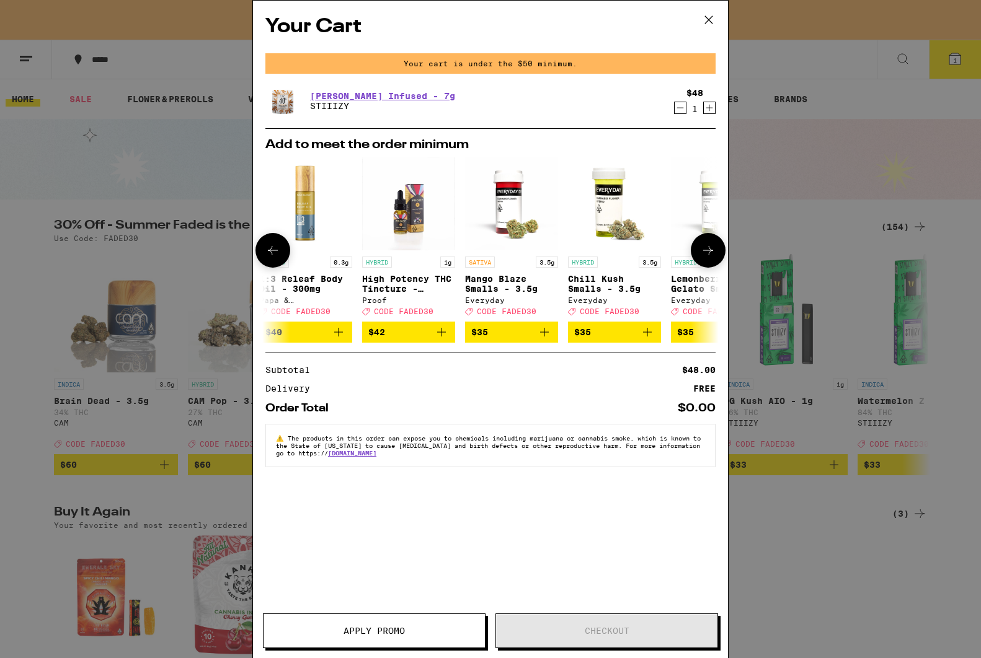
click at [712, 254] on icon at bounding box center [707, 250] width 15 height 15
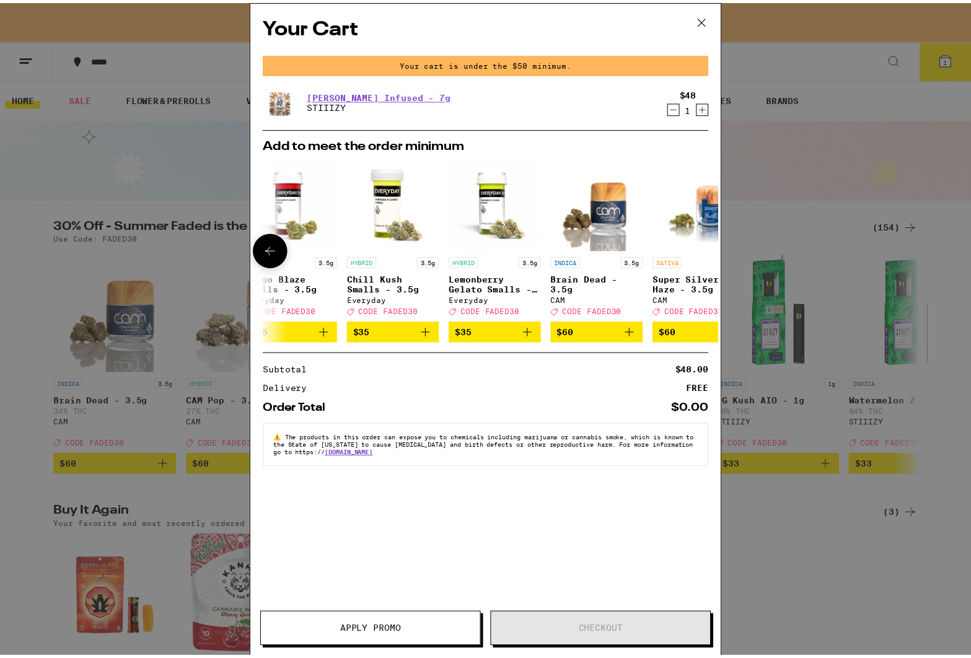
scroll to position [0, 579]
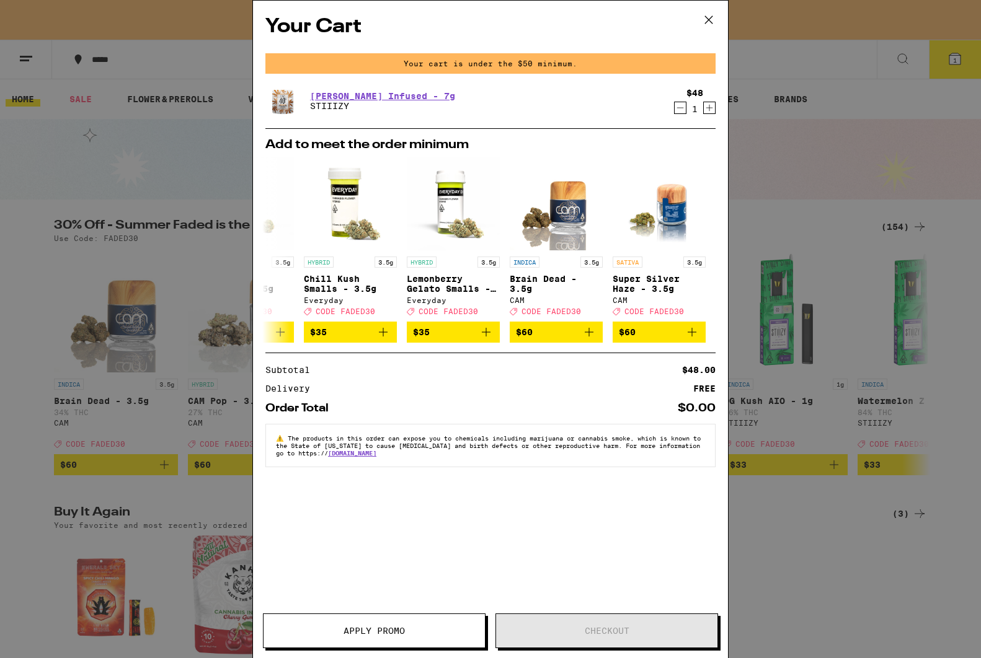
click at [843, 531] on div "Your Cart Your cart is under the $50 minimum. [PERSON_NAME] Infused - 7g STIIIZ…" at bounding box center [490, 329] width 981 height 658
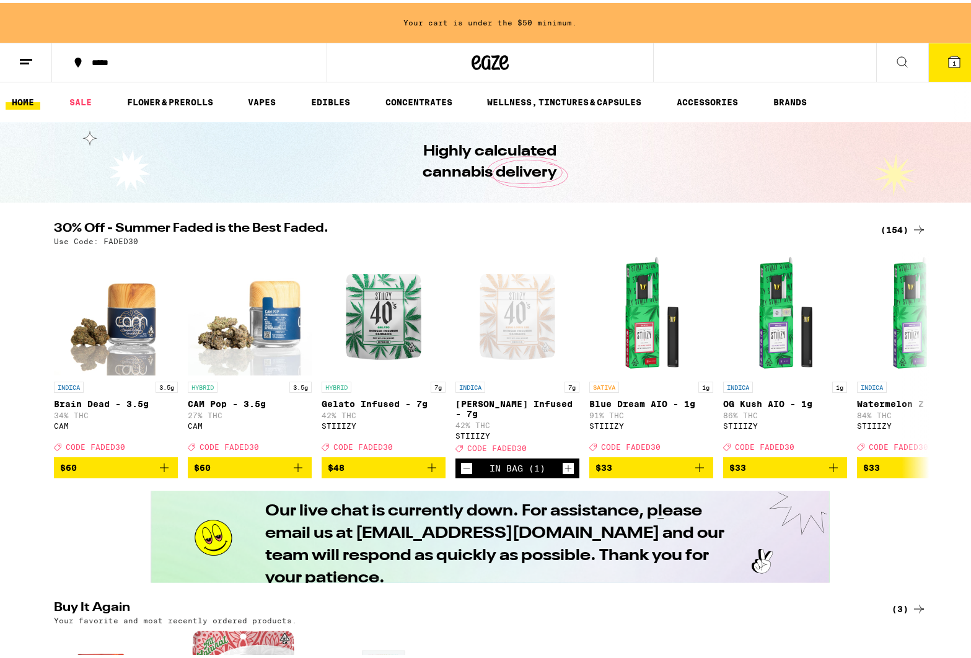
click at [21, 98] on link "HOME" at bounding box center [23, 99] width 35 height 15
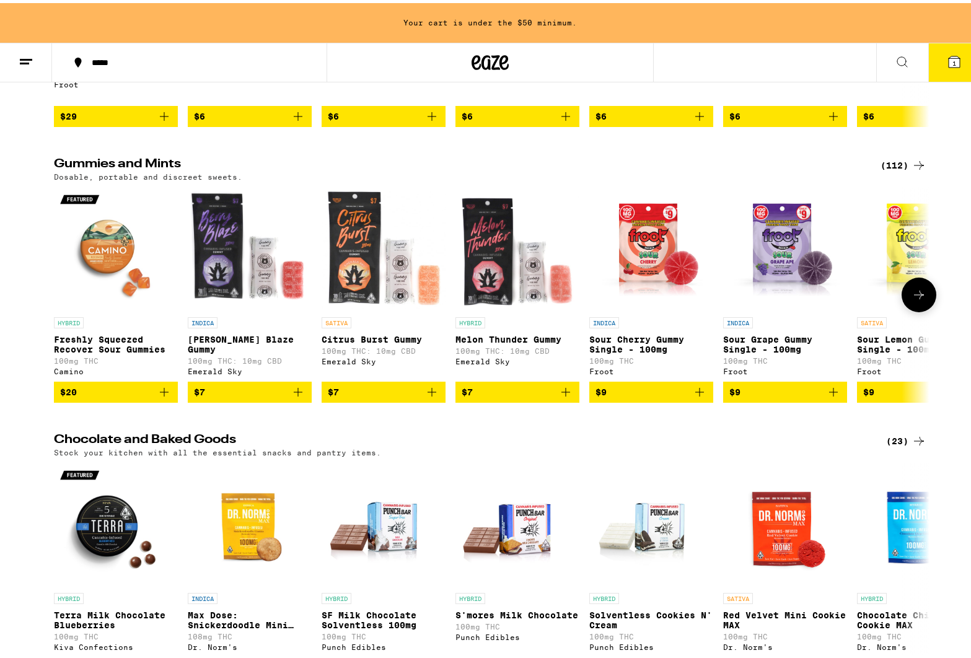
scroll to position [3050, 0]
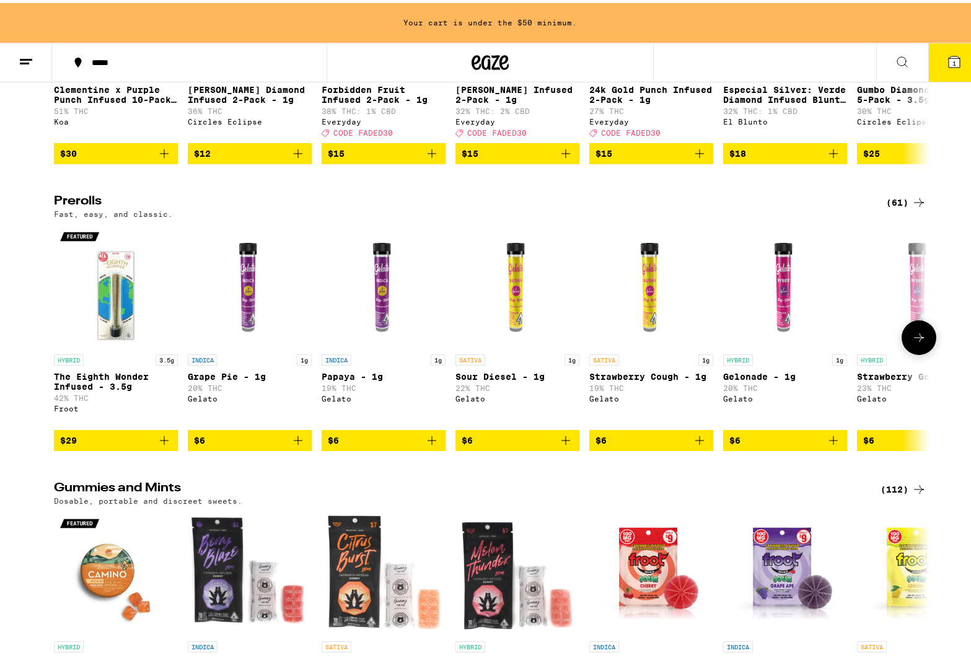
click at [913, 342] on icon at bounding box center [919, 334] width 15 height 15
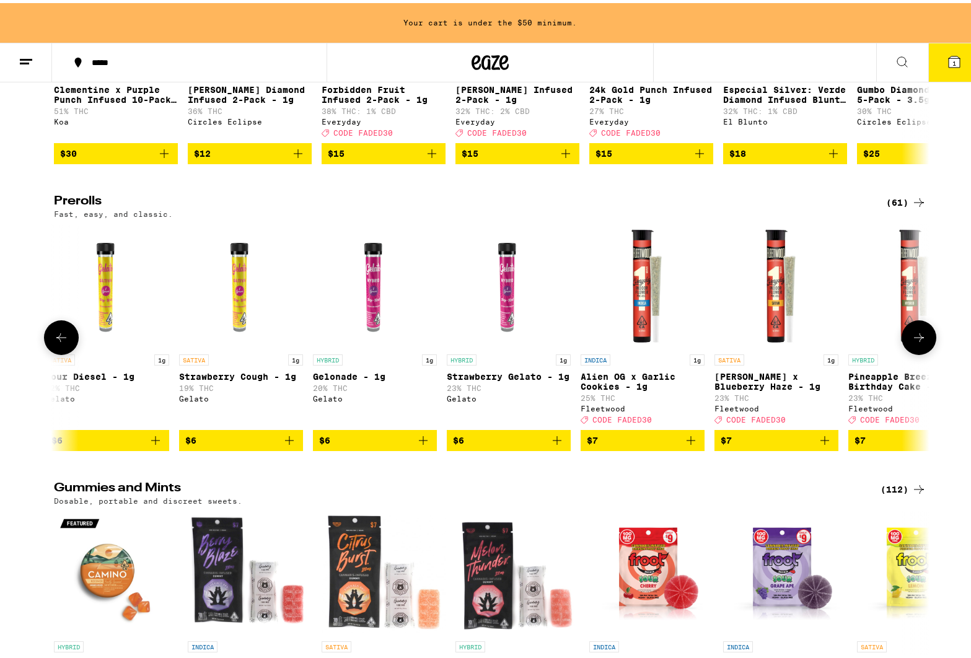
scroll to position [0, 738]
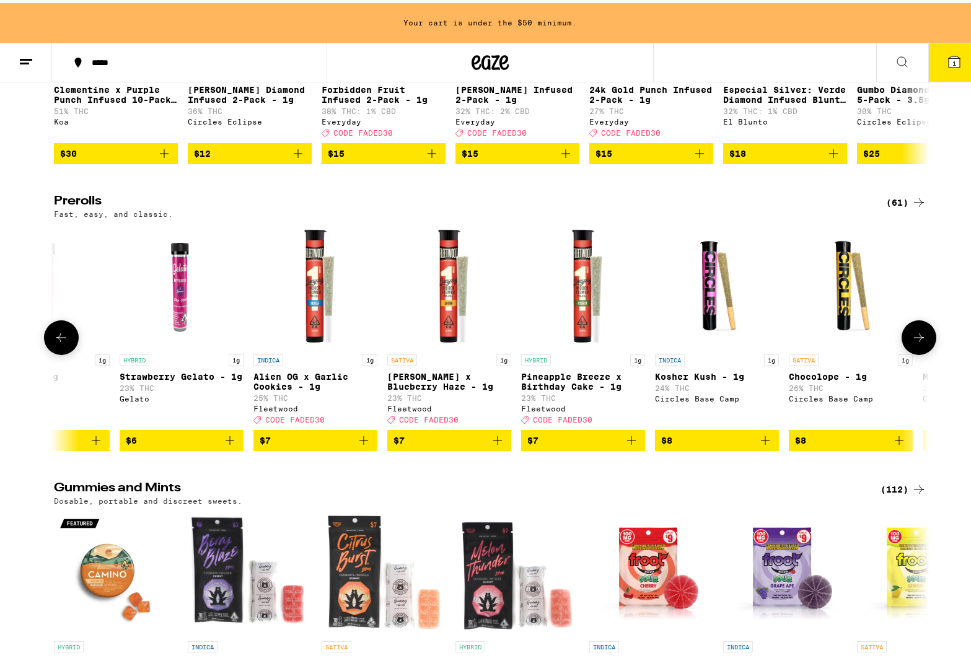
click at [921, 342] on icon at bounding box center [919, 334] width 15 height 15
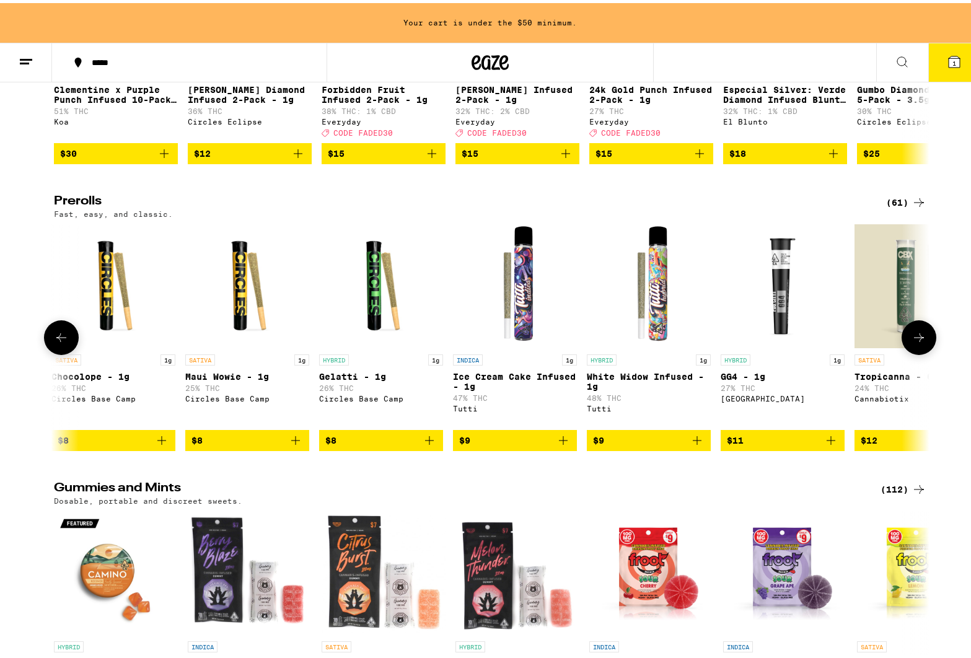
click at [926, 352] on button at bounding box center [919, 334] width 35 height 35
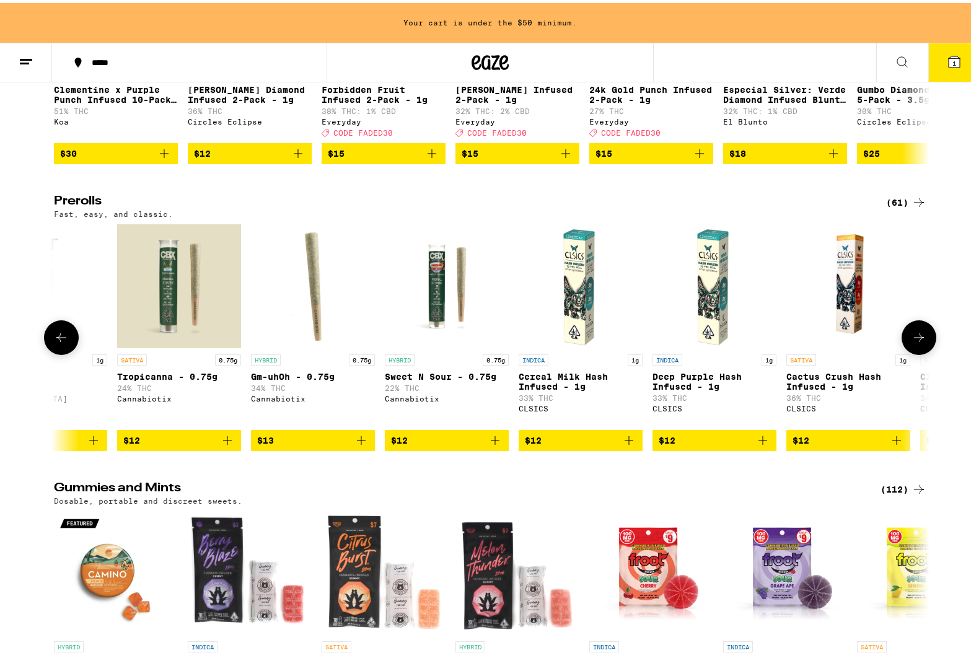
click at [285, 379] on p "Gm-uhOh - 0.75g" at bounding box center [313, 374] width 124 height 10
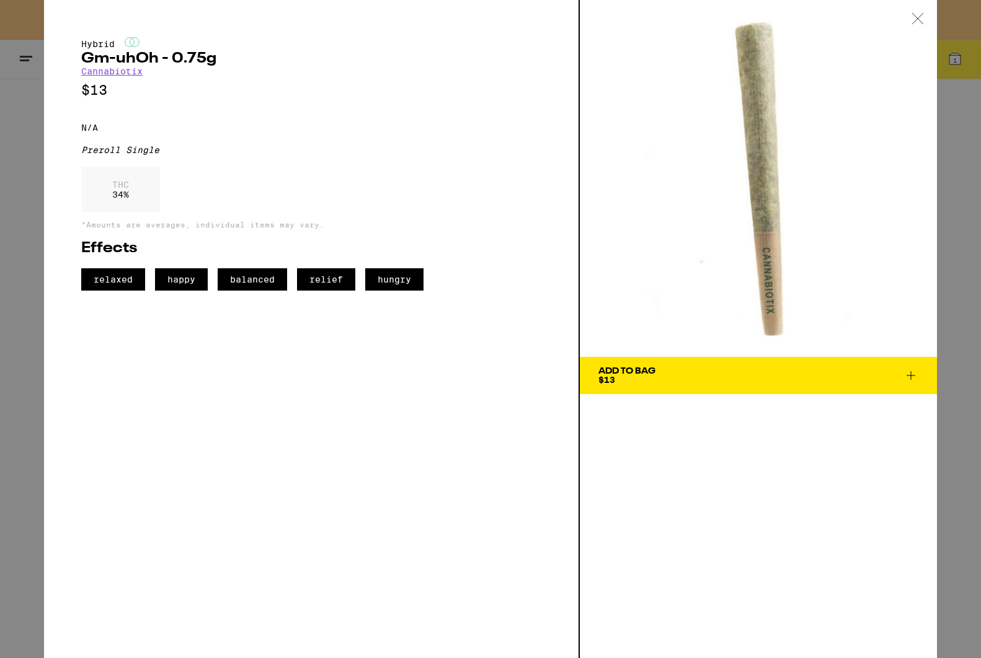
click at [914, 380] on icon at bounding box center [910, 375] width 15 height 15
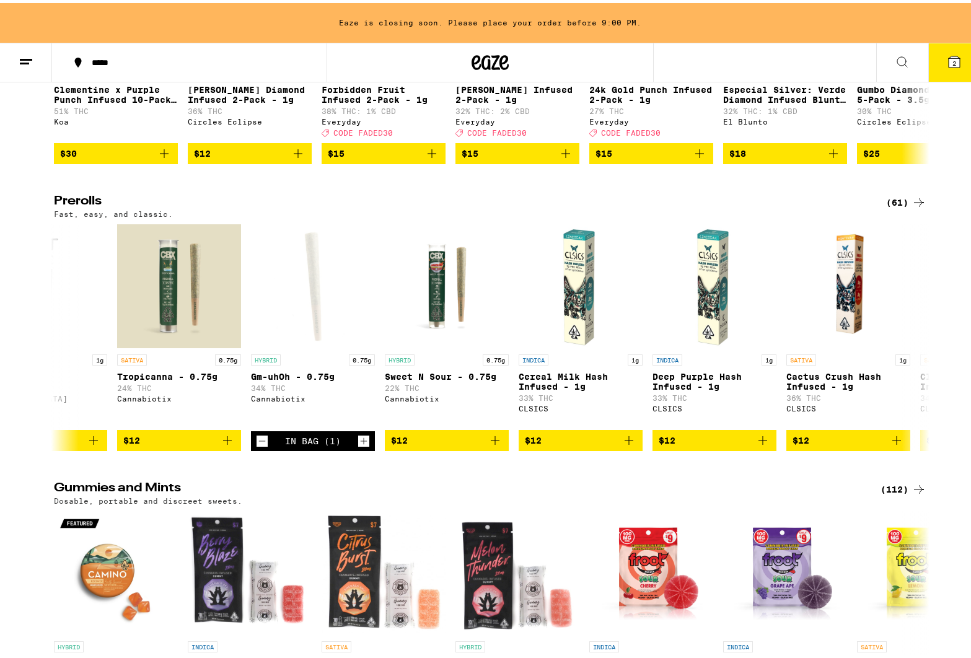
click at [951, 54] on icon at bounding box center [954, 58] width 15 height 15
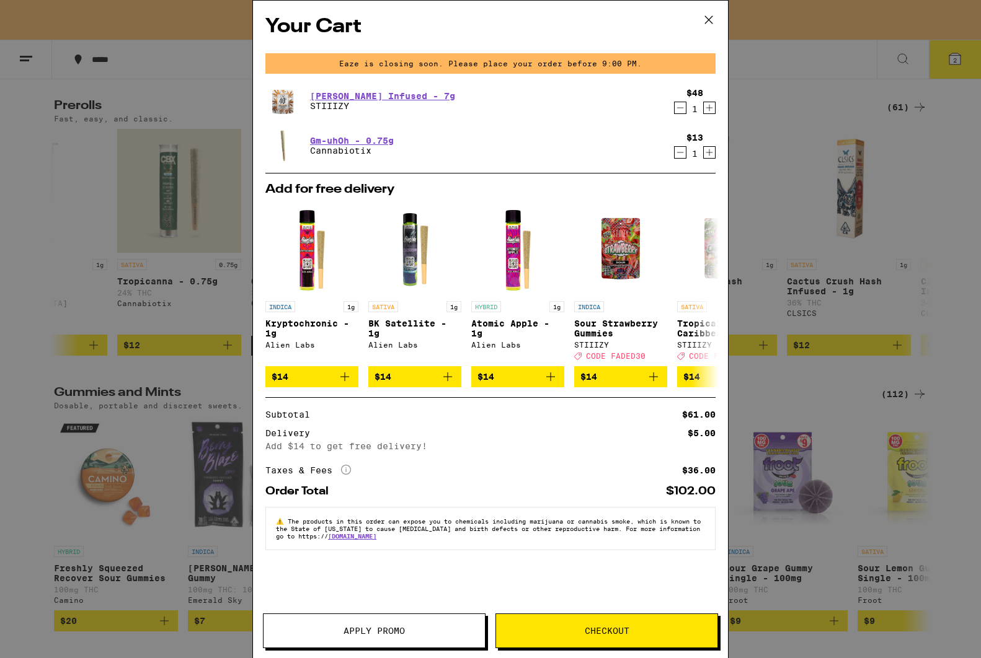
click at [359, 635] on span "Apply Promo" at bounding box center [373, 631] width 61 height 9
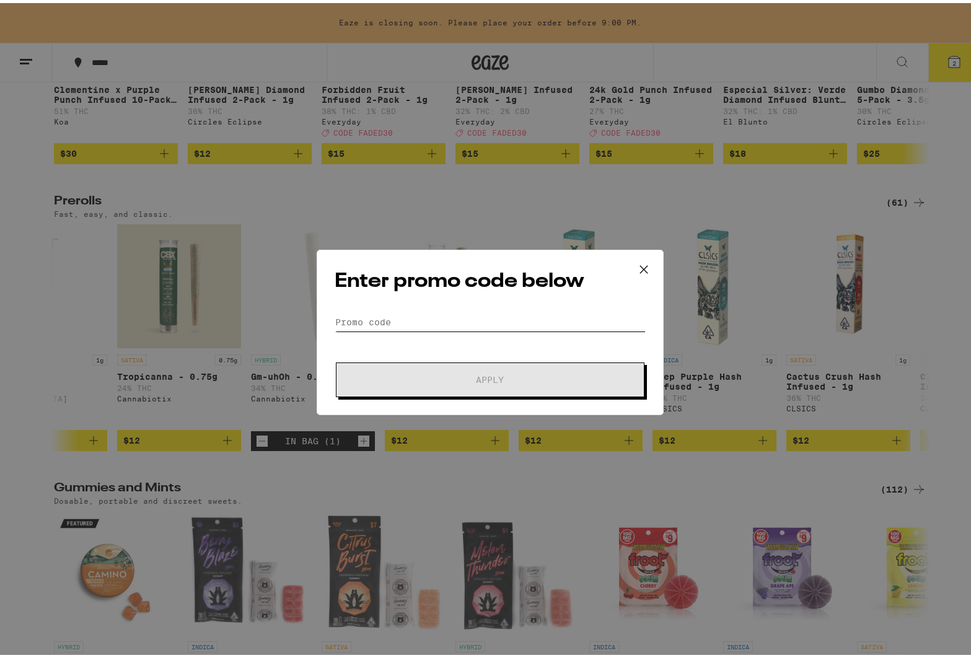
click at [394, 321] on input "Promo Code" at bounding box center [490, 319] width 311 height 19
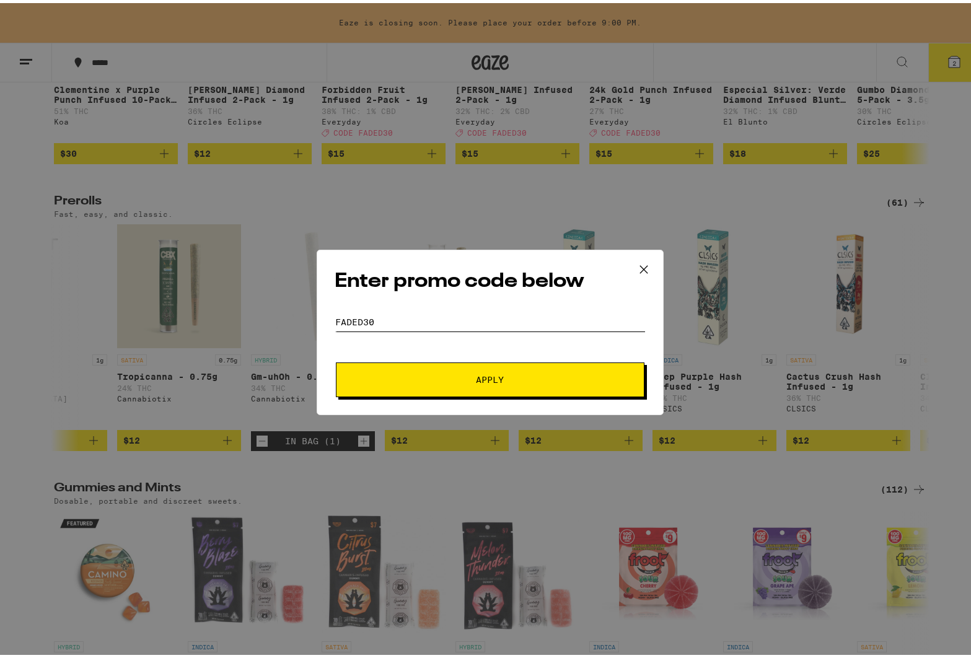
type input "FADED30"
click at [443, 374] on span "Apply" at bounding box center [490, 377] width 223 height 9
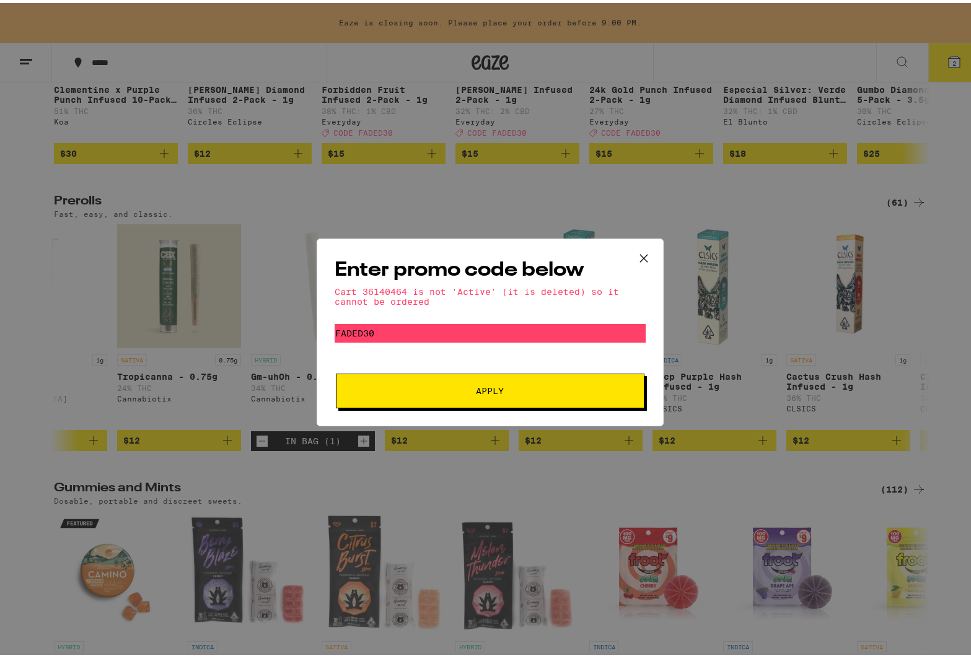
click at [641, 254] on icon at bounding box center [644, 255] width 19 height 19
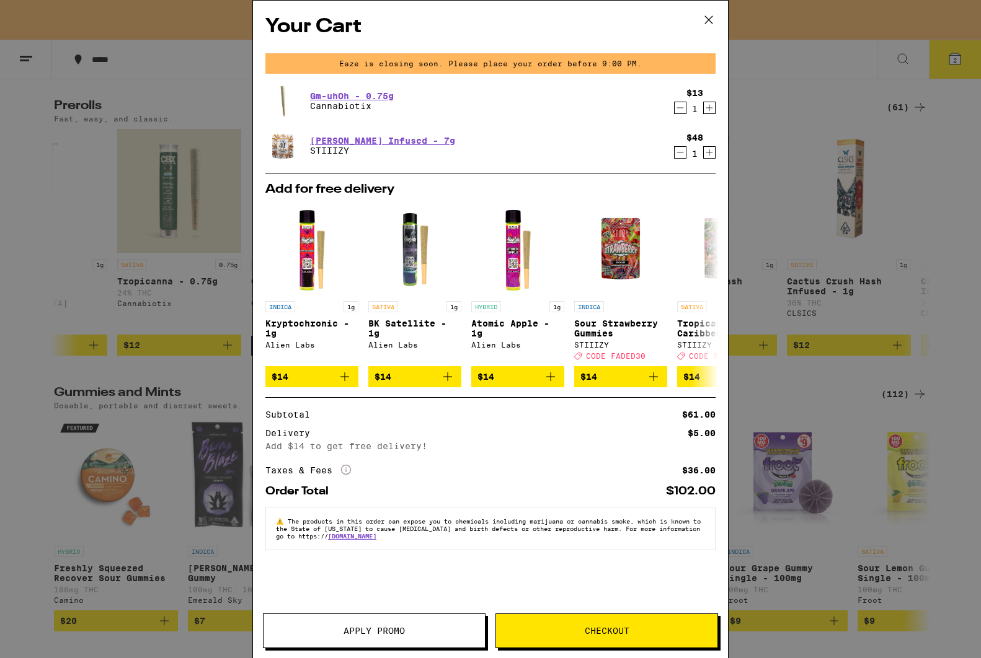
click at [681, 106] on icon "Decrement" at bounding box center [679, 107] width 11 height 15
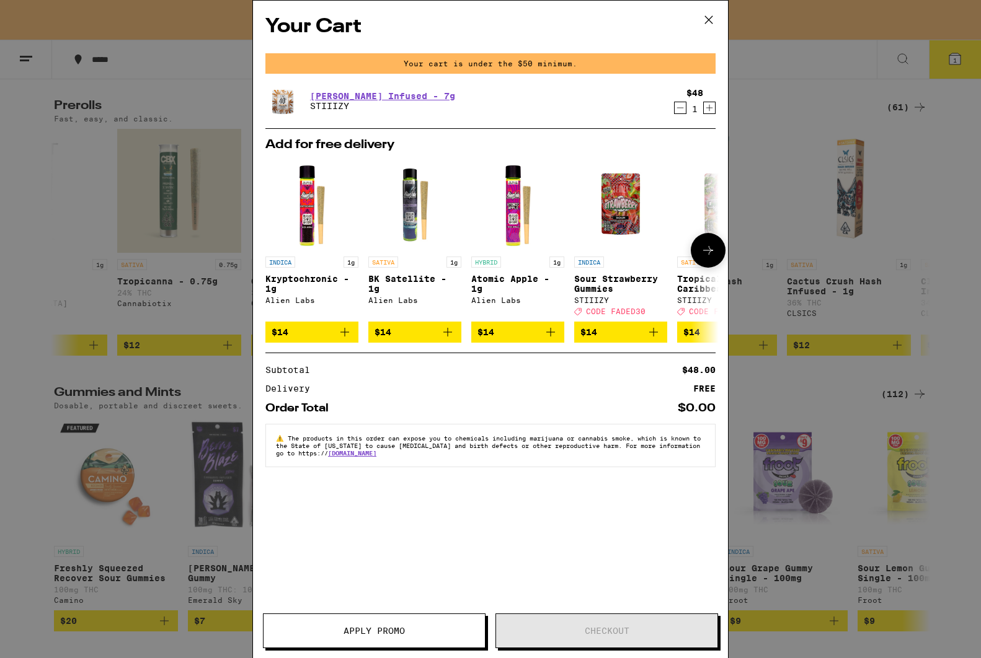
click at [705, 254] on icon at bounding box center [707, 250] width 15 height 15
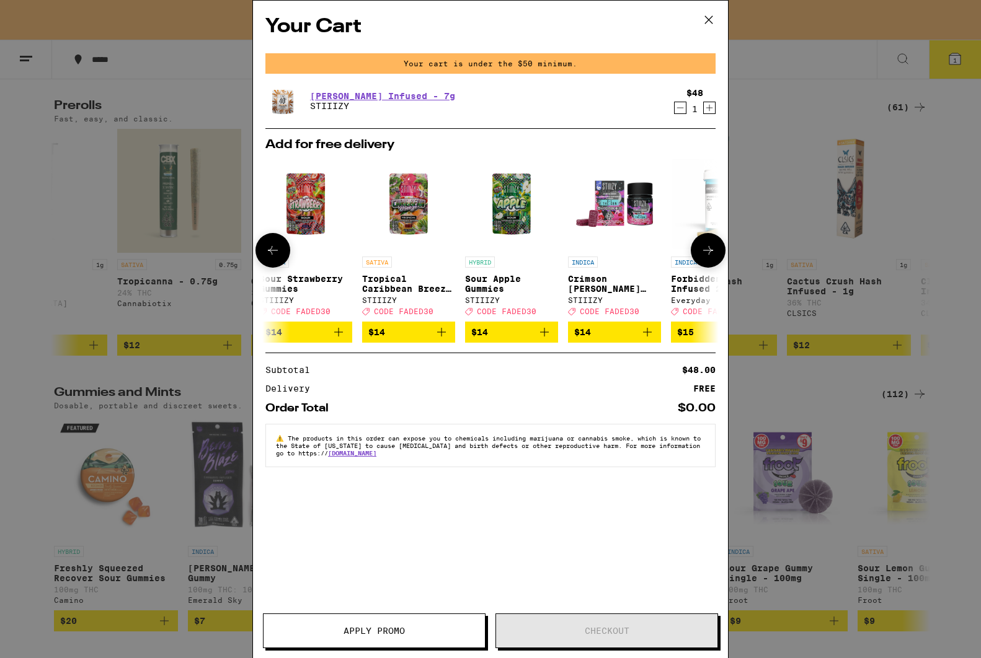
click at [273, 254] on icon at bounding box center [272, 250] width 15 height 15
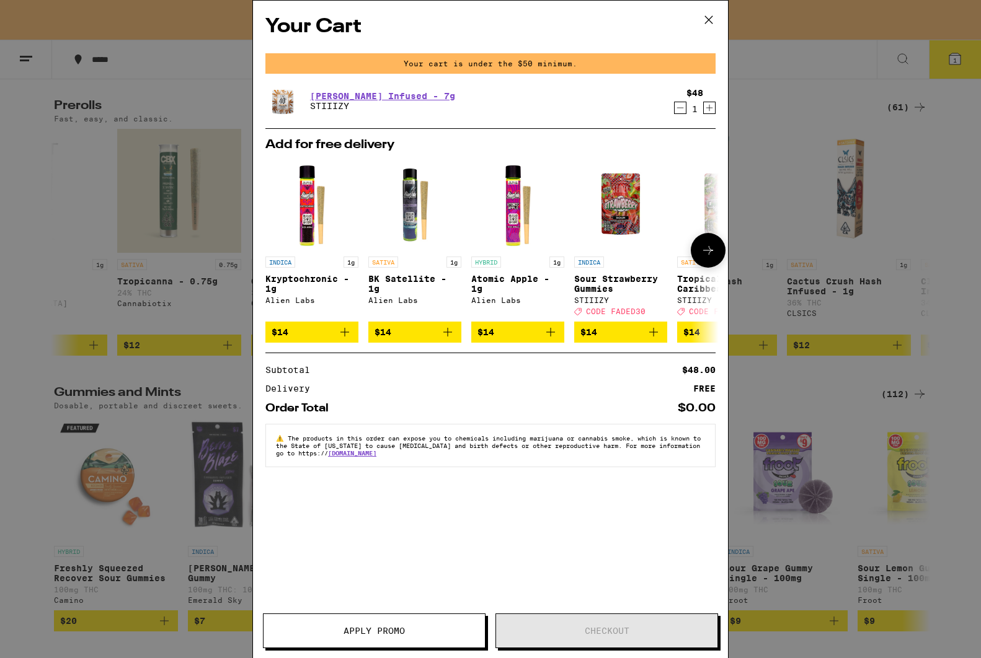
click at [709, 254] on icon at bounding box center [707, 250] width 15 height 15
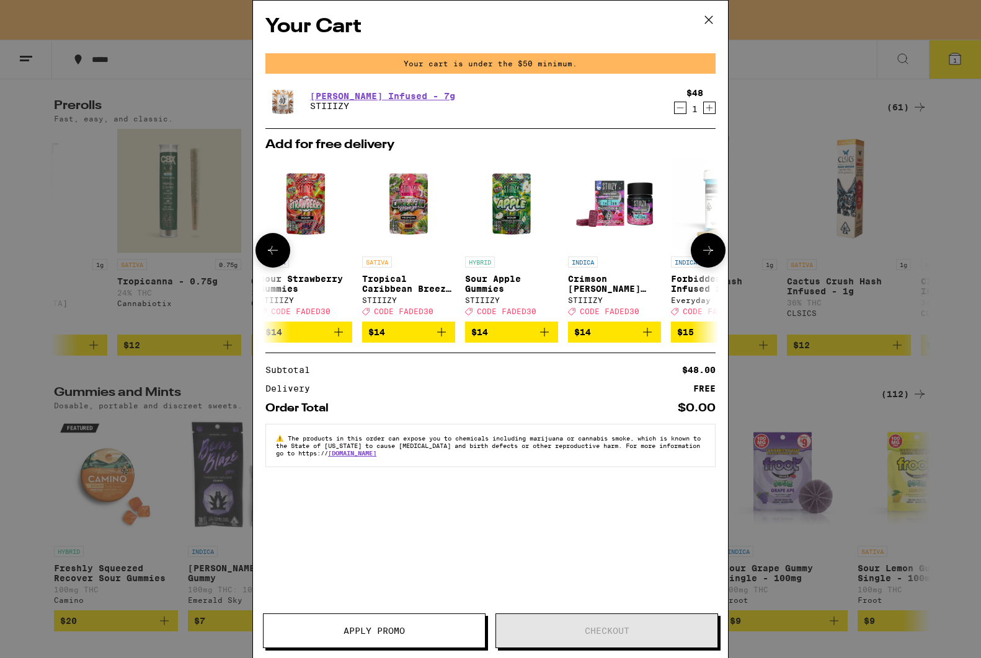
click at [709, 254] on icon at bounding box center [707, 250] width 15 height 15
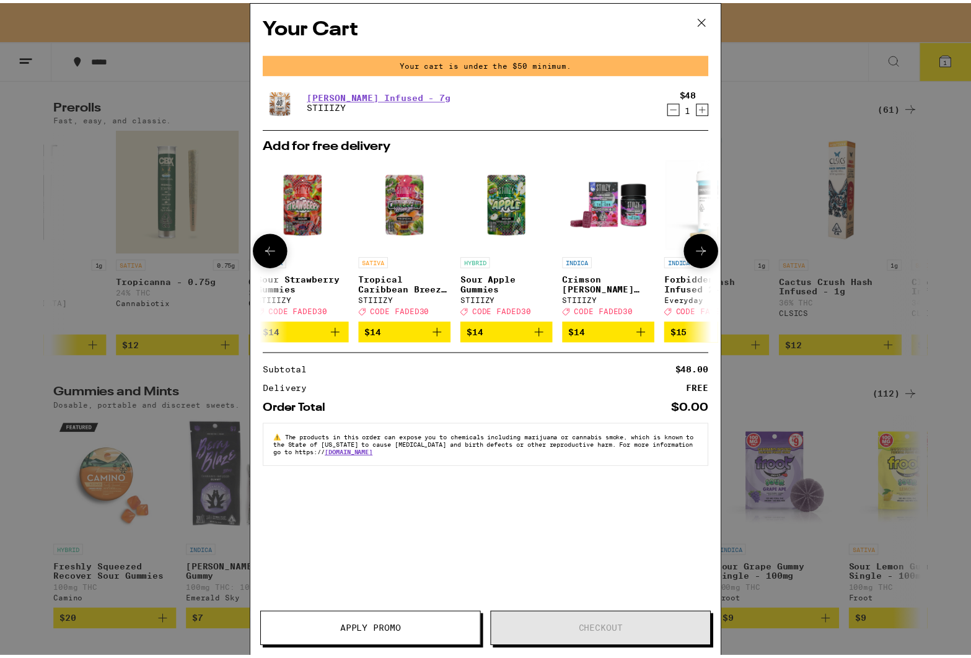
scroll to position [0, 579]
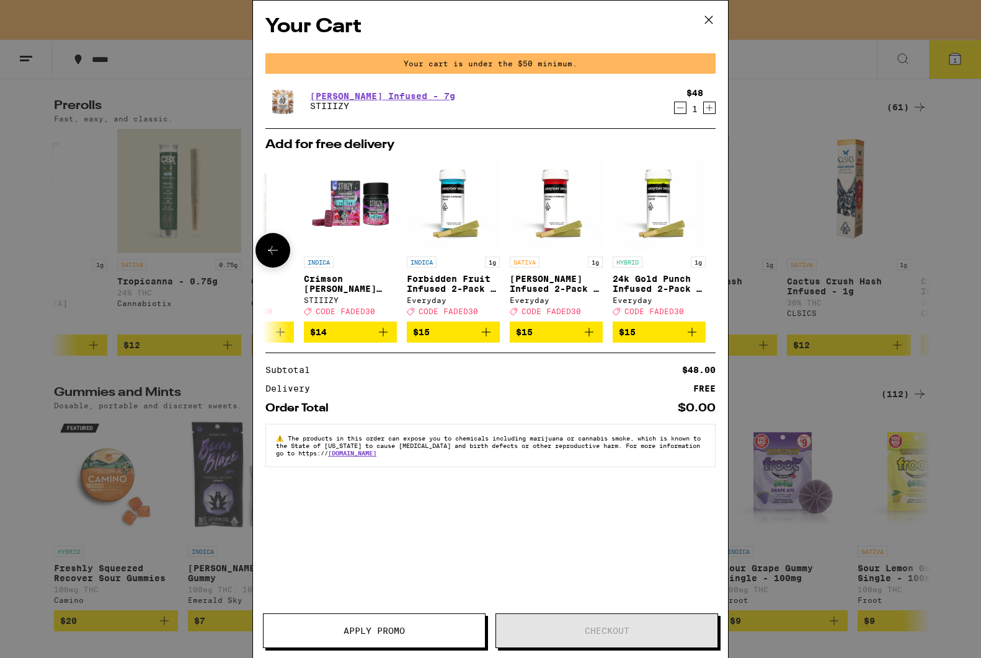
click at [451, 290] on p "Forbidden Fruit Infused 2-Pack - 1g" at bounding box center [453, 284] width 93 height 20
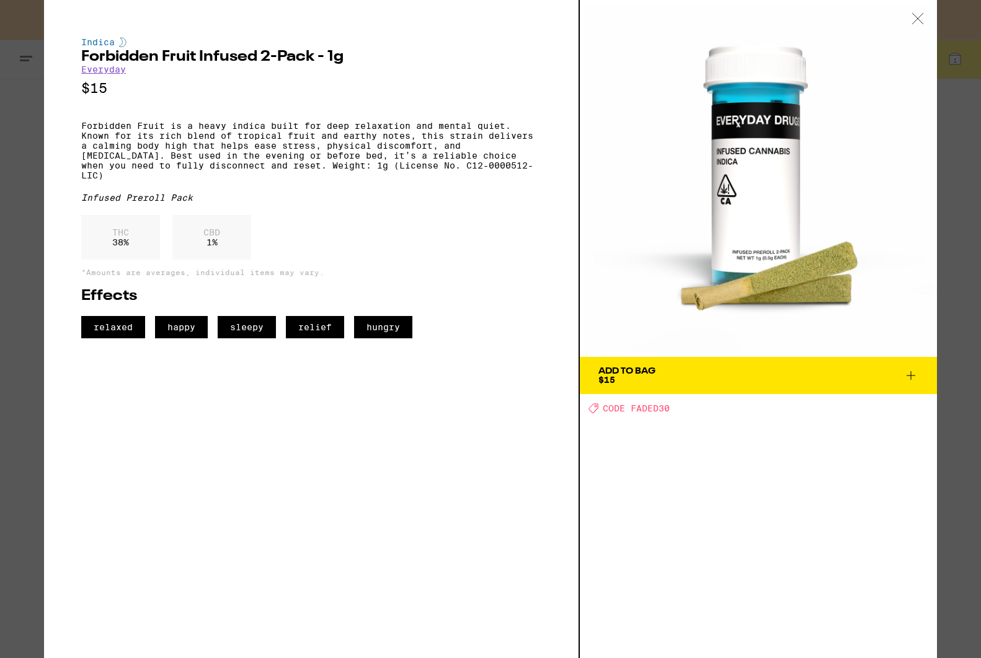
click at [907, 374] on icon at bounding box center [910, 375] width 15 height 15
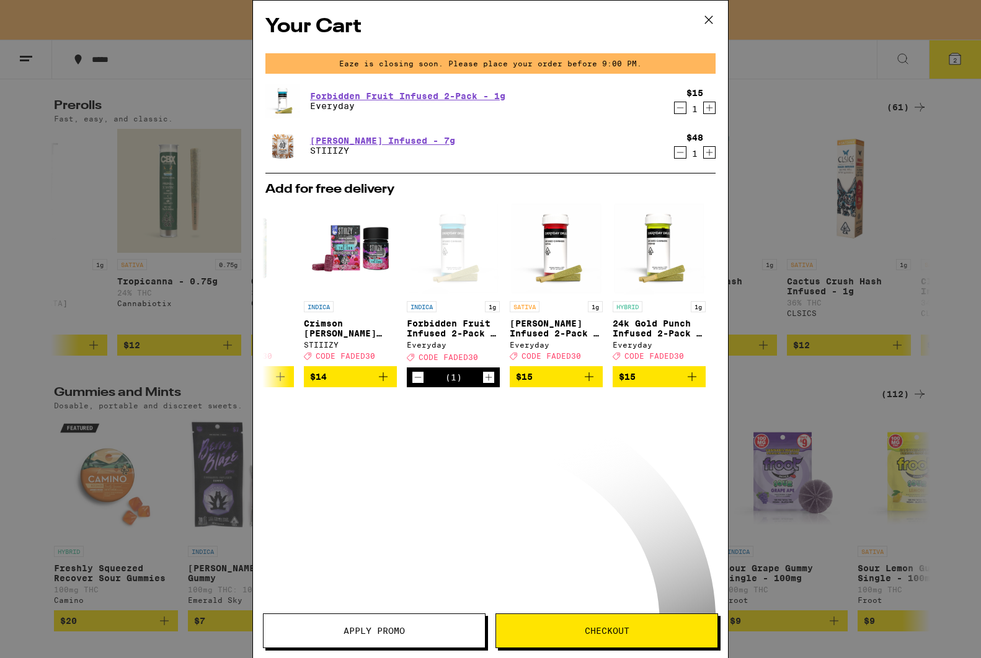
click at [383, 629] on span "Apply Promo" at bounding box center [373, 631] width 61 height 9
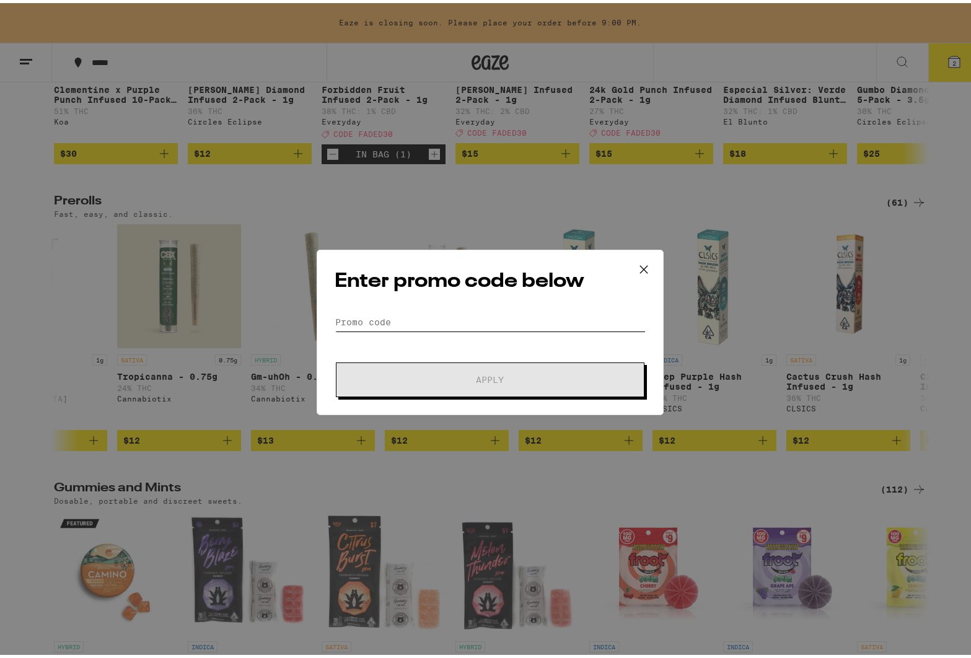
click at [432, 321] on input "Promo Code" at bounding box center [490, 319] width 311 height 19
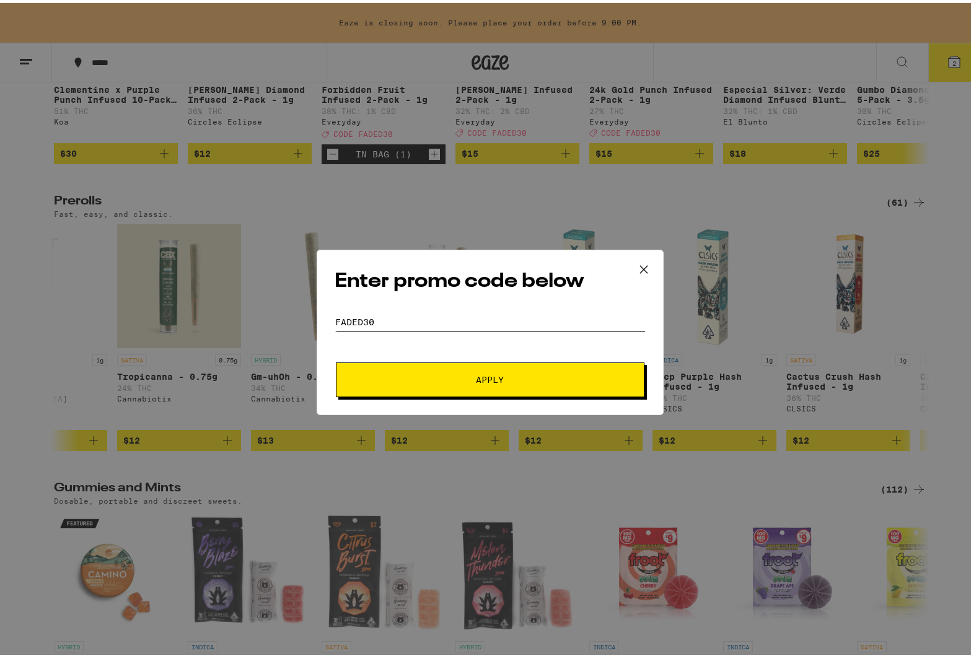
type input "FADED30"
click at [485, 376] on button "Apply" at bounding box center [490, 377] width 309 height 35
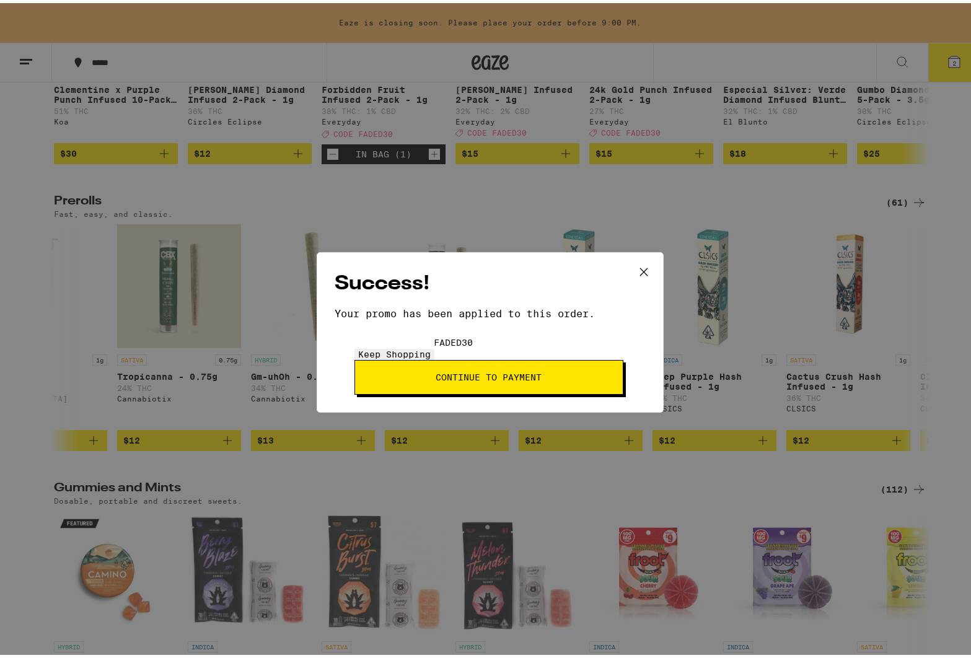
click at [542, 370] on span "Continue to payment" at bounding box center [489, 374] width 106 height 9
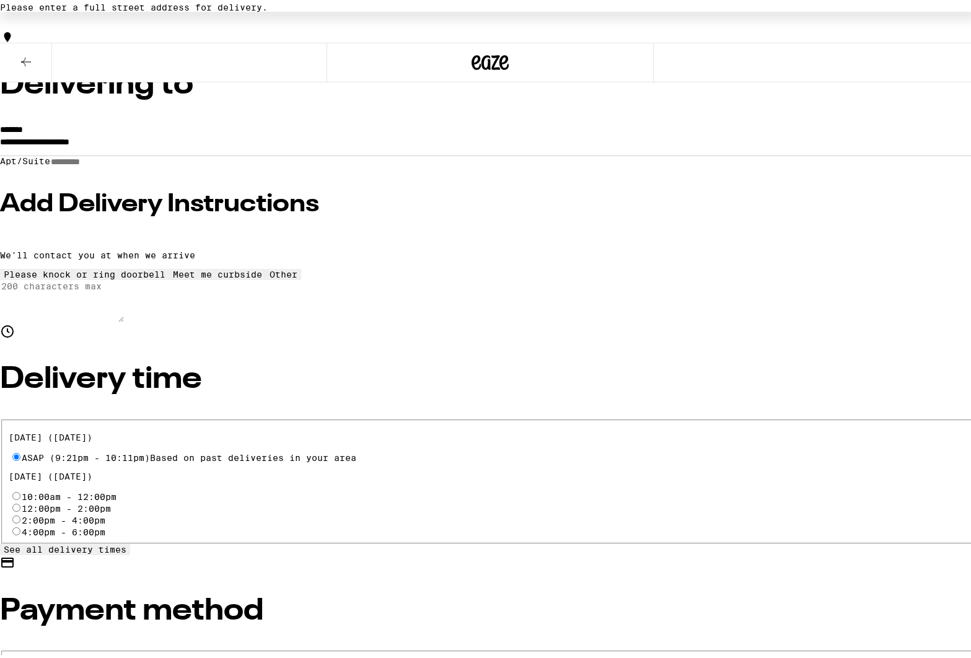
scroll to position [149, 0]
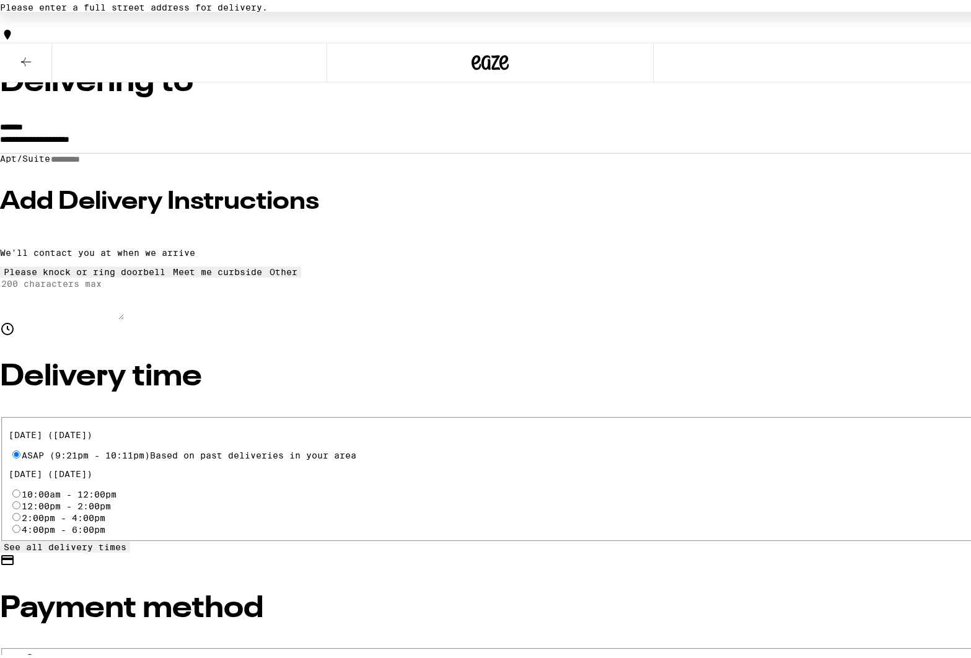
radio input "true"
type input "10"
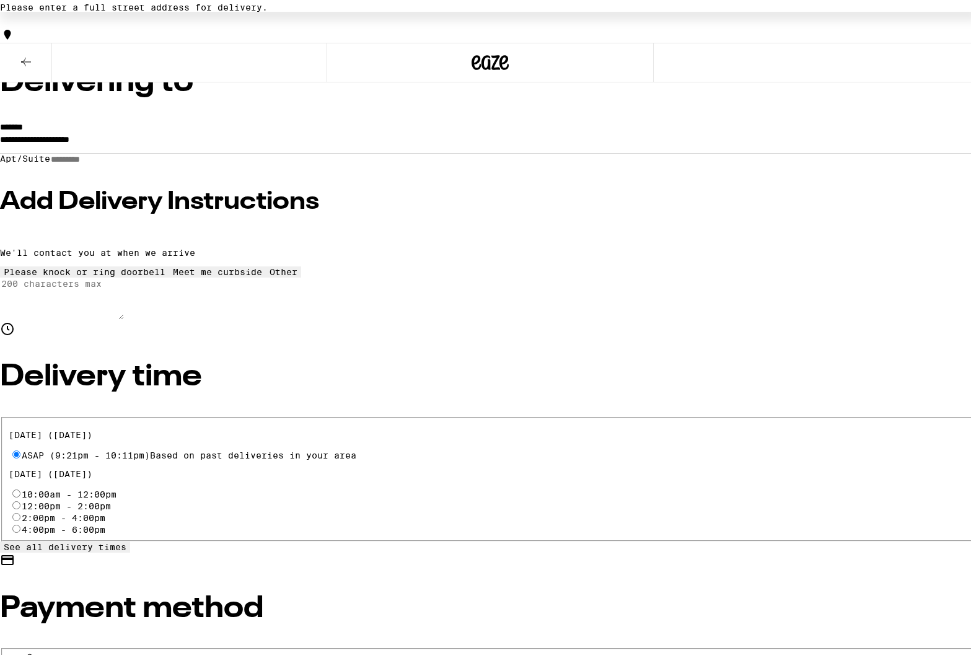
type input "15"
drag, startPoint x: 826, startPoint y: 198, endPoint x: 887, endPoint y: 230, distance: 69.0
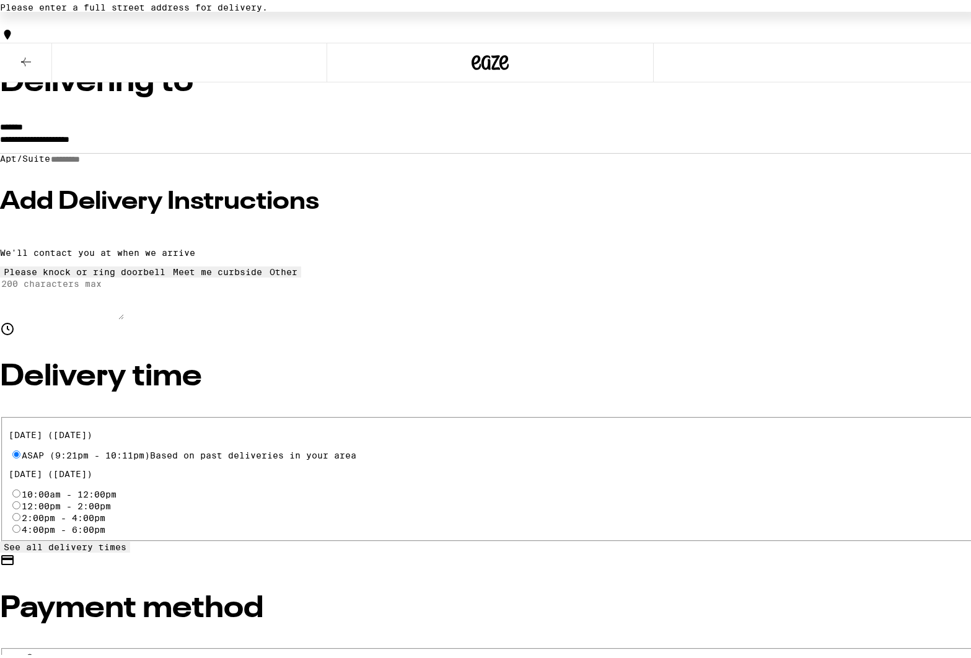
click at [887, 230] on div "**********" at bounding box center [490, 600] width 981 height 1260
click at [885, 231] on div "**********" at bounding box center [490, 600] width 981 height 1260
click at [861, 341] on div "**********" at bounding box center [490, 604] width 981 height 1269
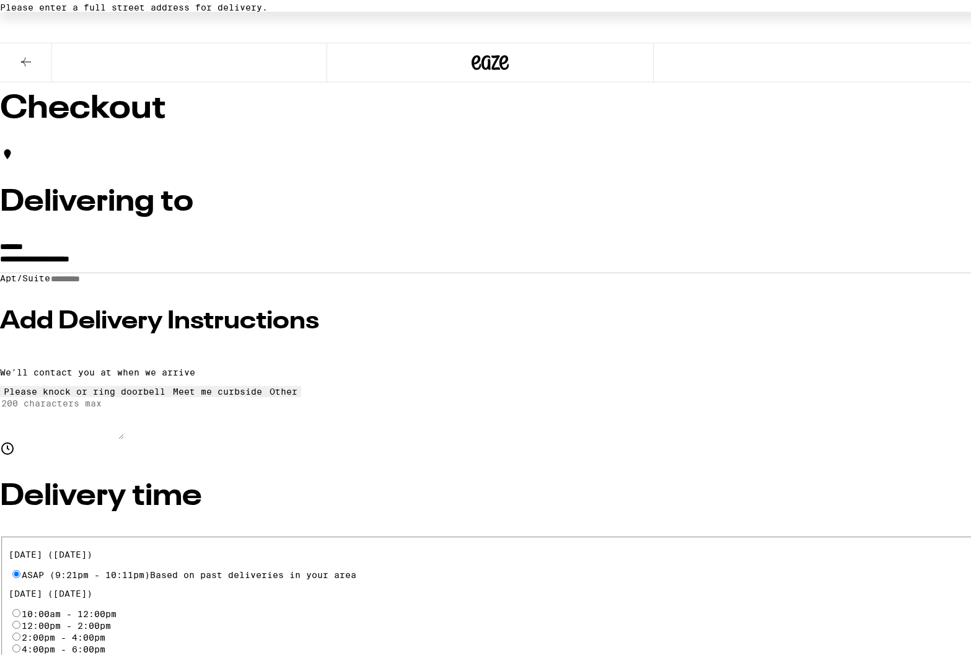
scroll to position [67, 0]
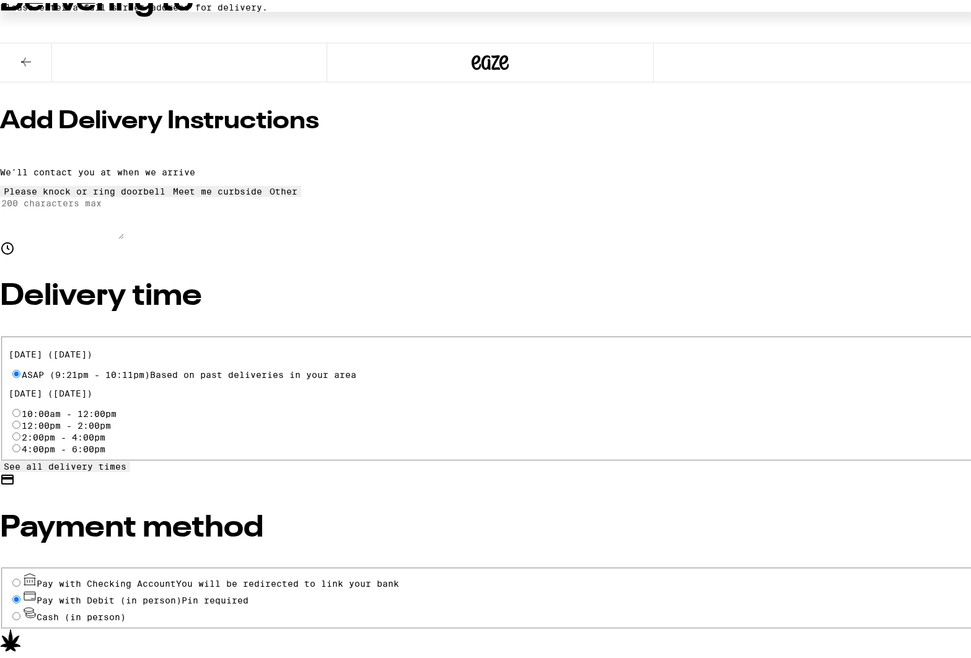
click at [20, 367] on input "ASAP (9:21pm - 10:11pm) Based on past deliveries in your area" at bounding box center [16, 371] width 8 height 8
click at [20, 406] on input "10:00am - 12:00pm" at bounding box center [16, 410] width 8 height 8
radio input "true"
click at [20, 367] on input "ASAP (9:21pm - 10:11pm) Based on past deliveries in your area" at bounding box center [16, 371] width 8 height 8
radio input "true"
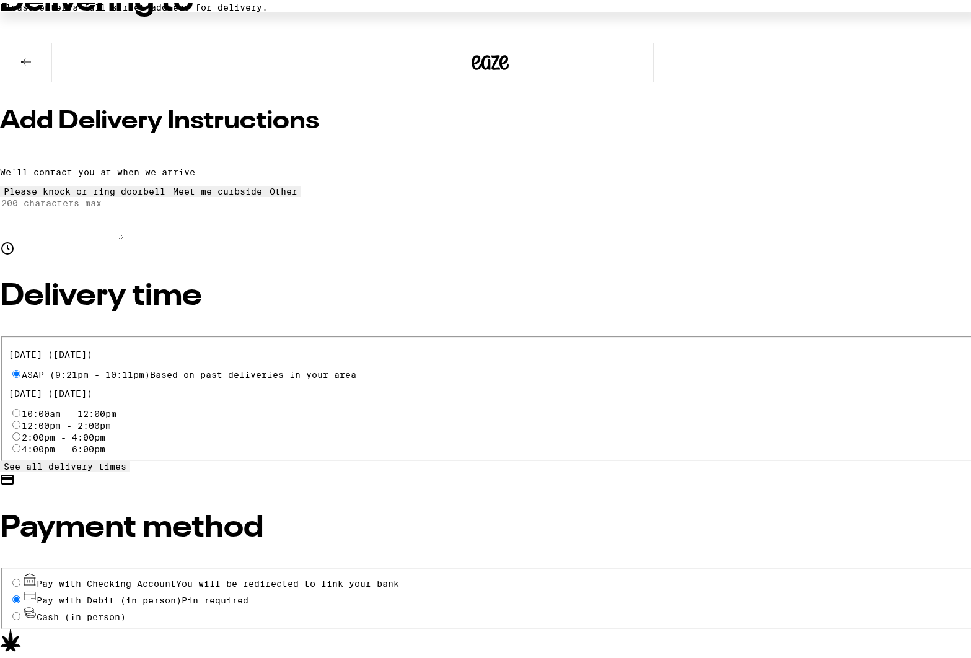
click at [20, 593] on input "Pay with Debit (in person) Pin required" at bounding box center [16, 597] width 8 height 8
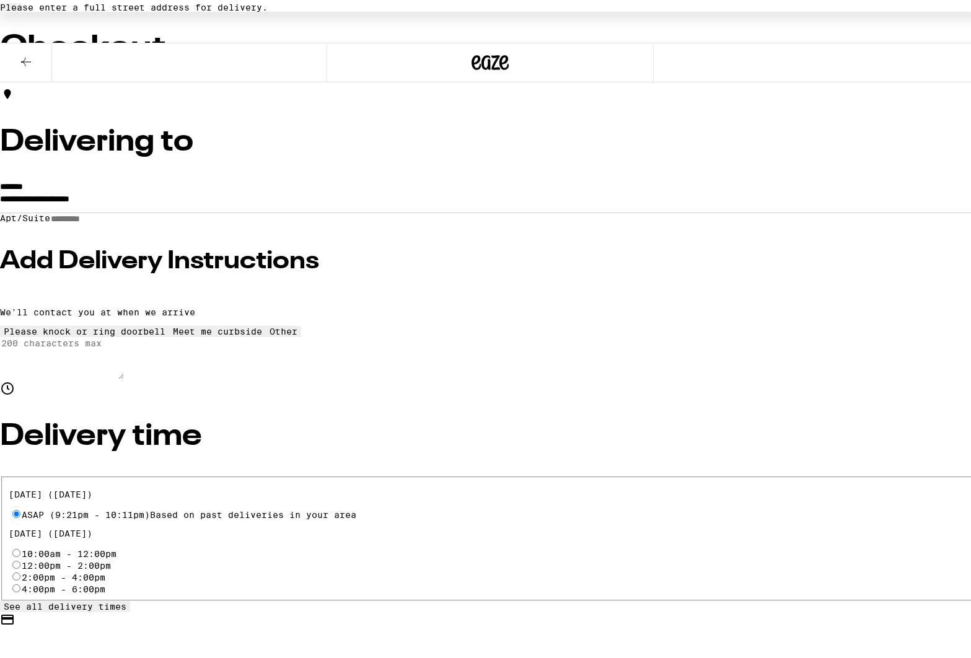
scroll to position [0, 0]
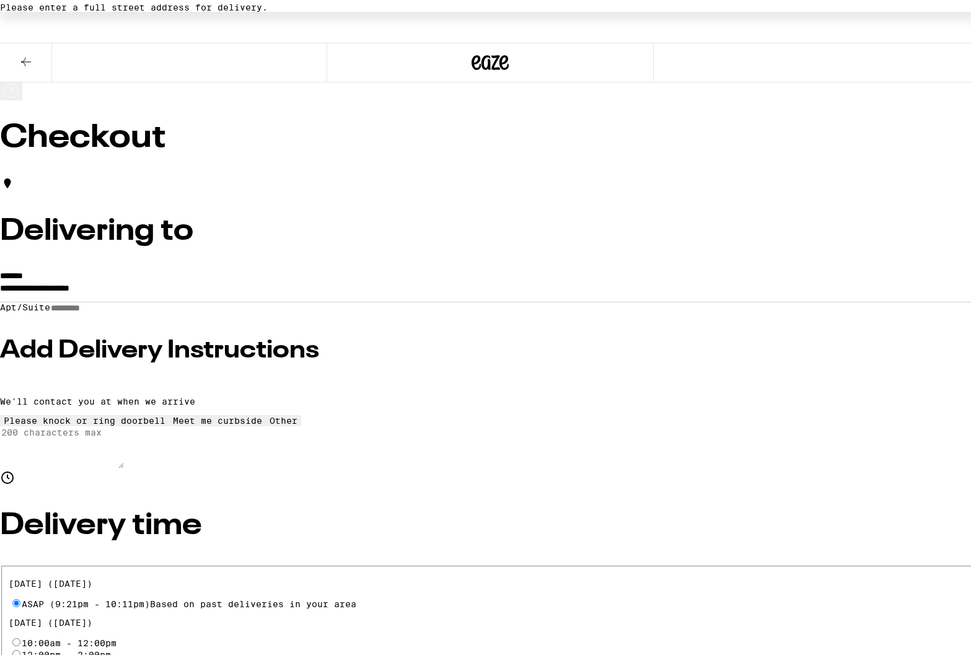
type input "15"
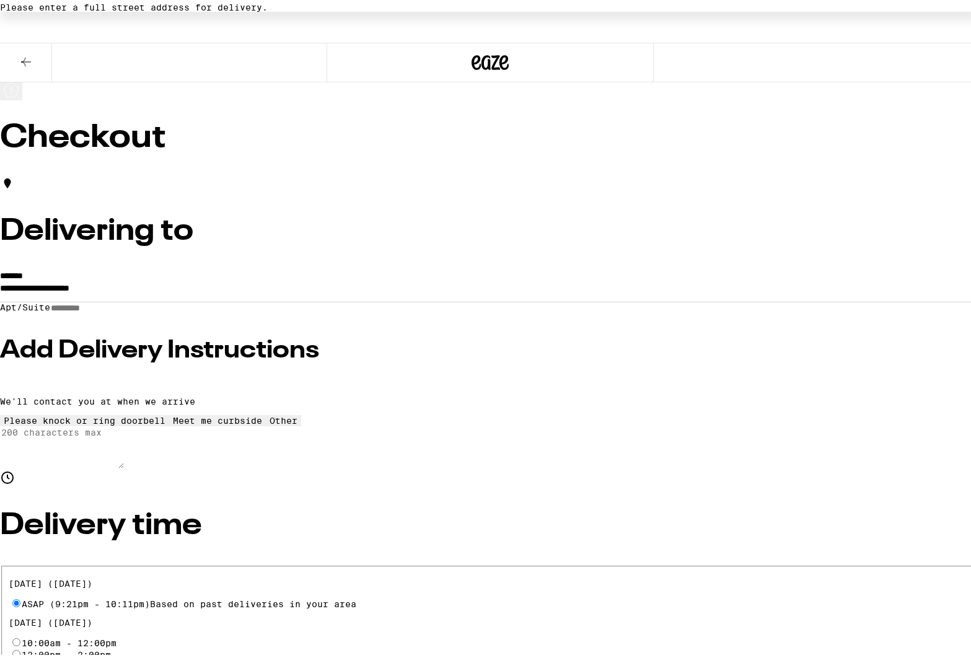
drag, startPoint x: 683, startPoint y: 514, endPoint x: 691, endPoint y: 514, distance: 7.4
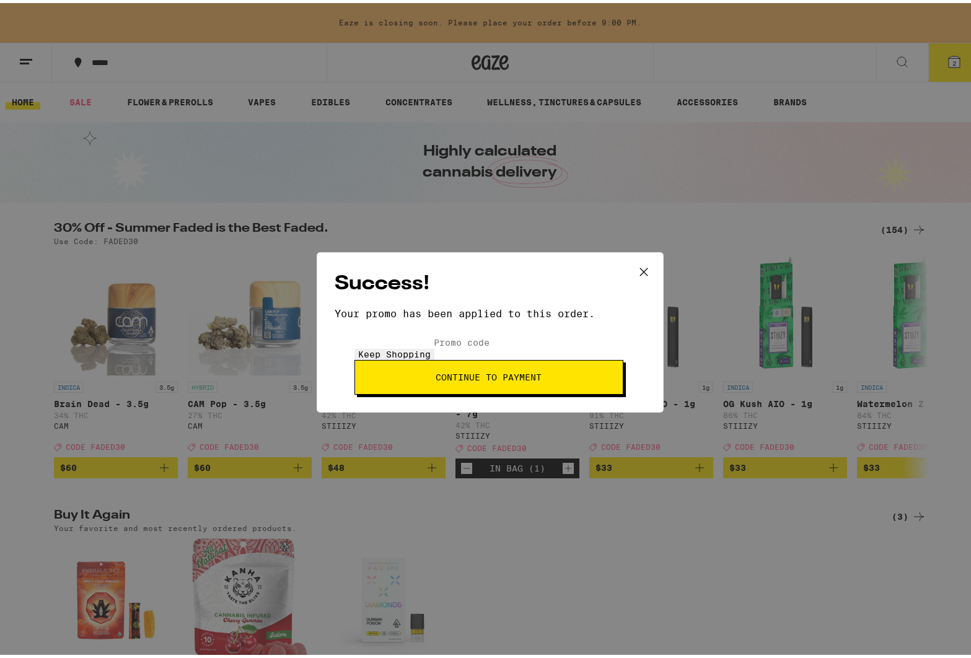
click at [604, 357] on button "Continue to payment" at bounding box center [489, 374] width 269 height 35
click at [565, 377] on button "Continue to payment" at bounding box center [489, 374] width 269 height 35
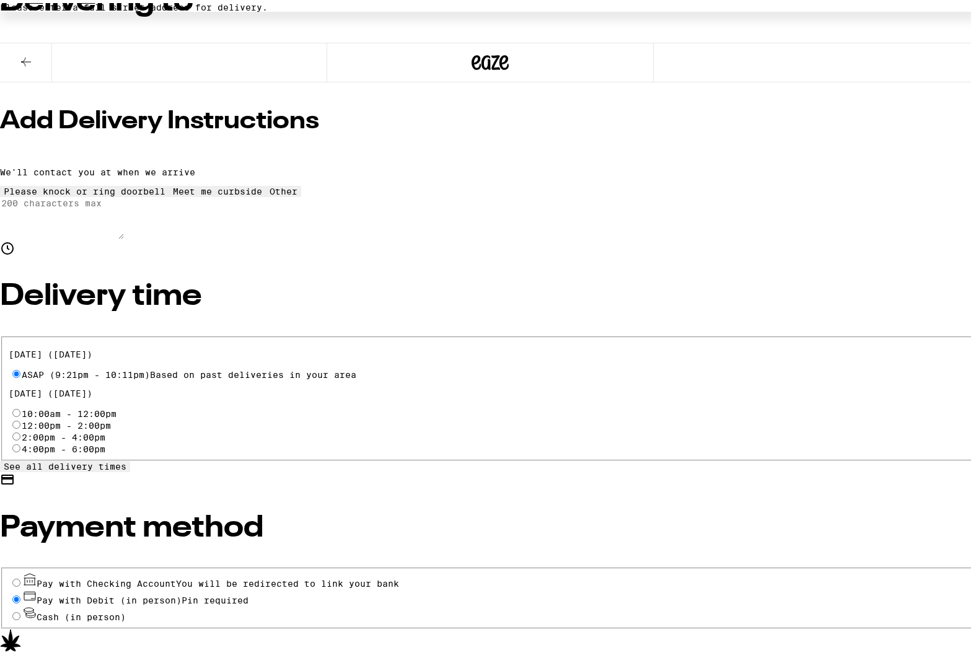
click at [157, 569] on div "Pay with Checking Account You will be redirected to link your bank" at bounding box center [490, 577] width 963 height 17
click at [20, 576] on input "Pay with Checking Account You will be redirected to link your bank" at bounding box center [16, 580] width 8 height 8
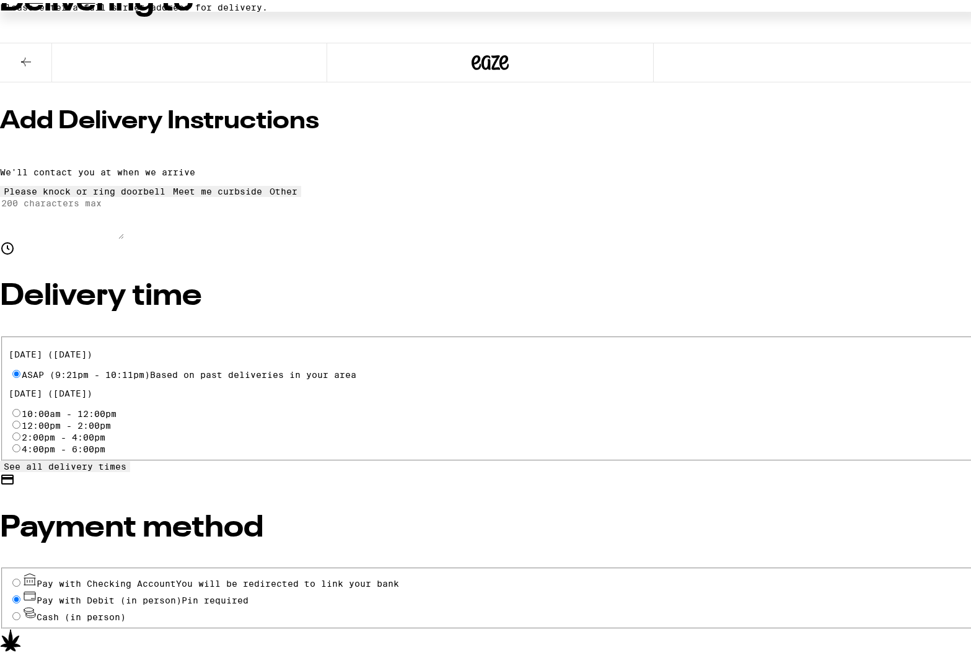
click at [20, 593] on input "Pay with Debit (in person) Pin required" at bounding box center [16, 597] width 8 height 8
radio input "true"
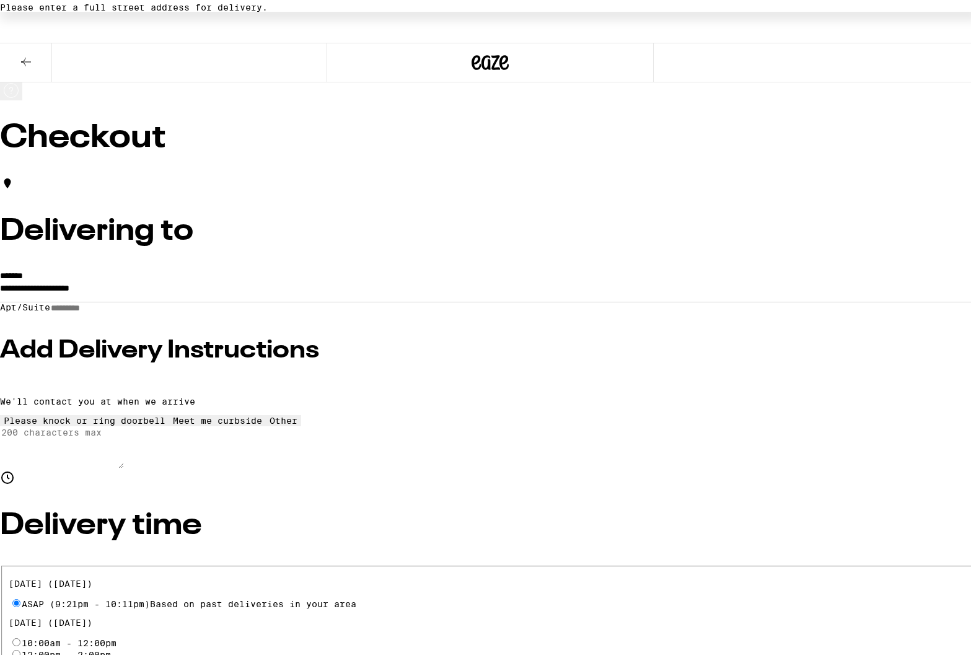
click at [138, 311] on input "Apt/Suite" at bounding box center [94, 305] width 88 height 11
click at [221, 285] on input "**********" at bounding box center [490, 288] width 981 height 21
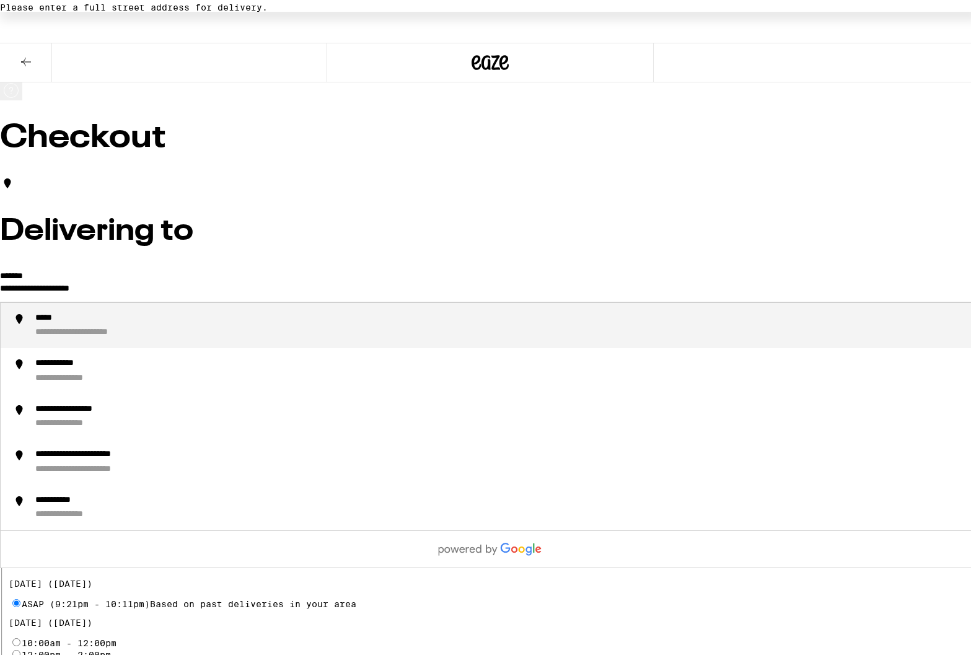
drag, startPoint x: 291, startPoint y: 286, endPoint x: 123, endPoint y: 284, distance: 168.0
click at [131, 316] on div "**********" at bounding box center [82, 315] width 95 height 11
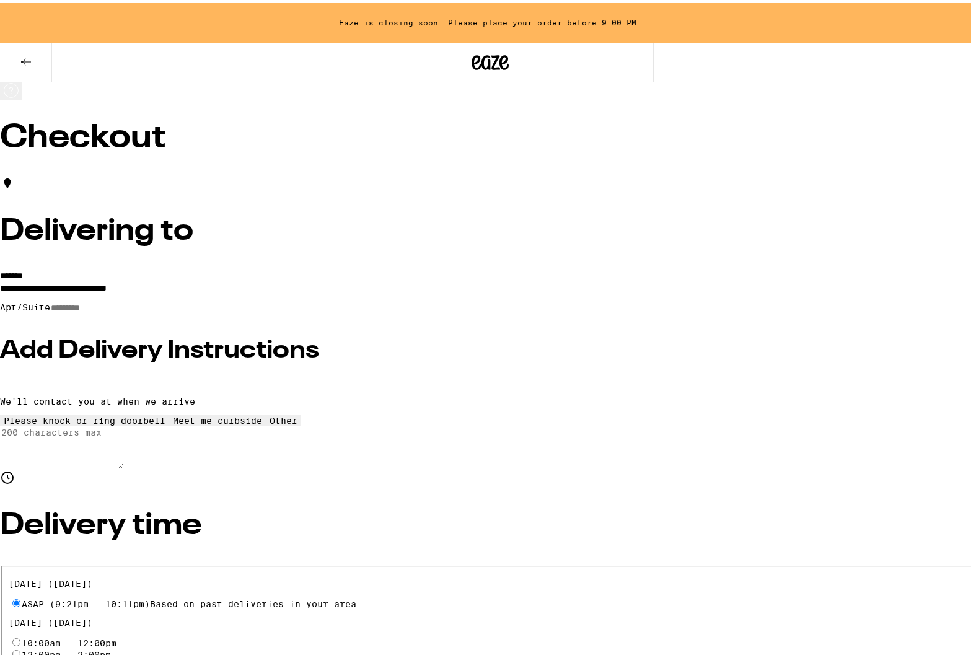
type input "**********"
click at [138, 311] on input "Apt/Suite" at bounding box center [94, 305] width 88 height 11
type input "***"
click at [270, 360] on h3 "Add Delivery Instructions" at bounding box center [490, 347] width 981 height 25
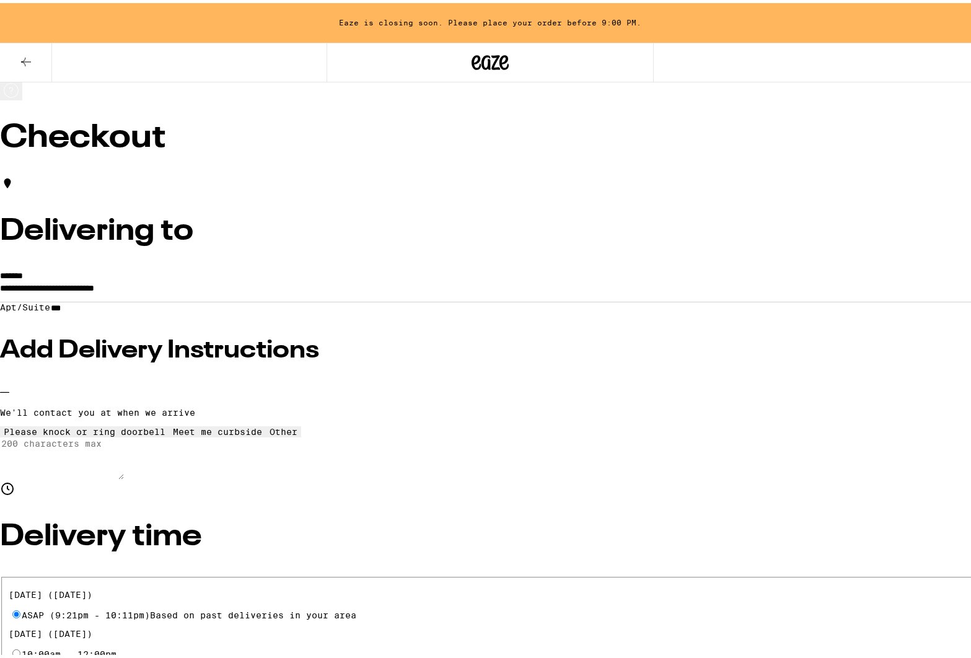
click at [85, 424] on icon at bounding box center [85, 424] width 0 height 0
click at [284, 424] on icon at bounding box center [284, 424] width 0 height 0
click at [124, 477] on textarea "Enter any other delivery instructions you want driver to know" at bounding box center [62, 456] width 124 height 42
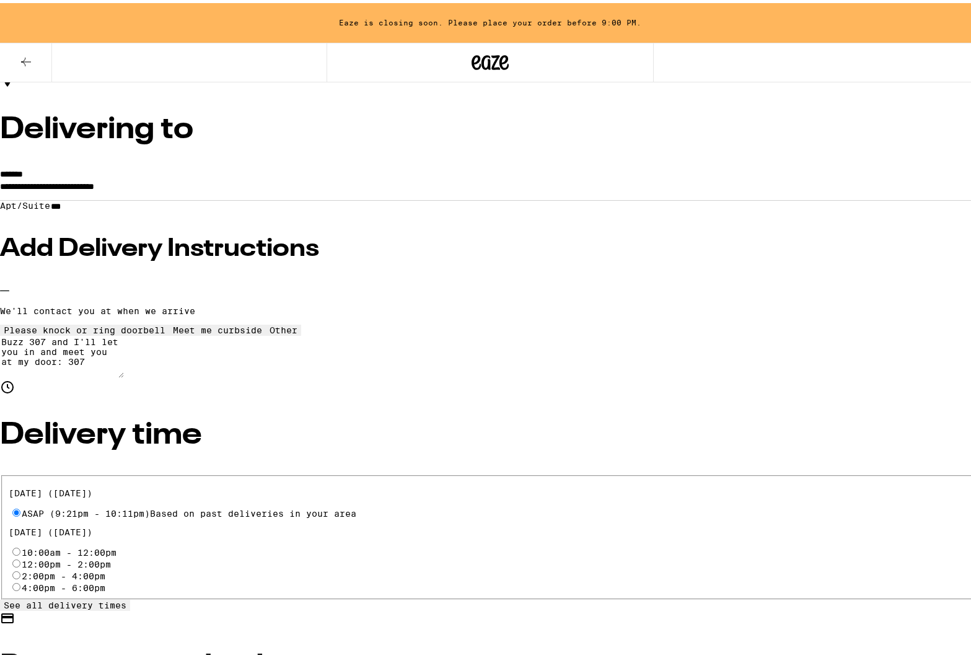
scroll to position [194, 0]
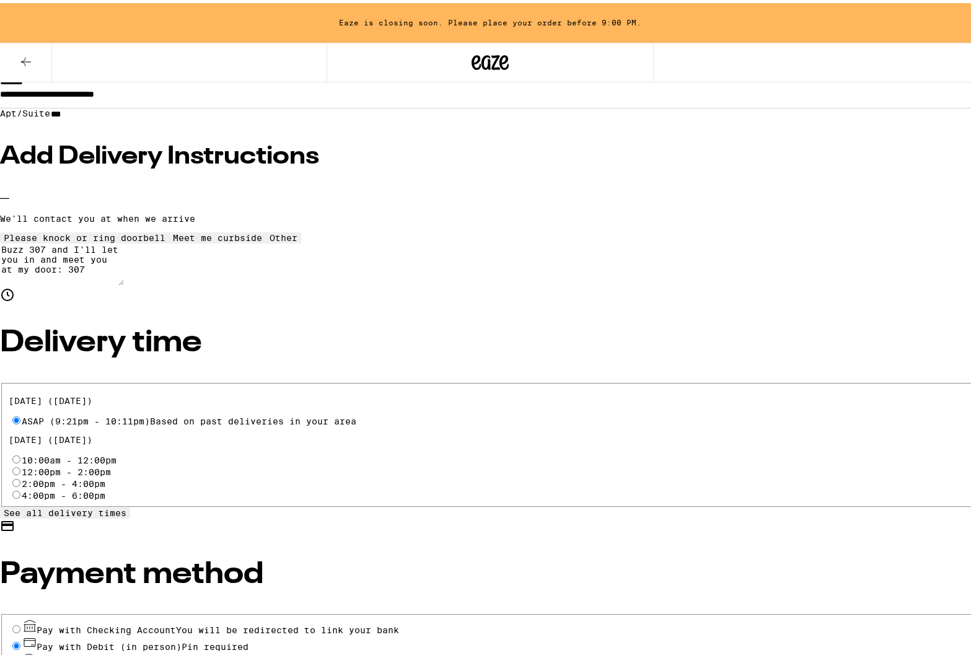
type textarea "Buzz 307 and I'll let you in and meet you at my door: 307"
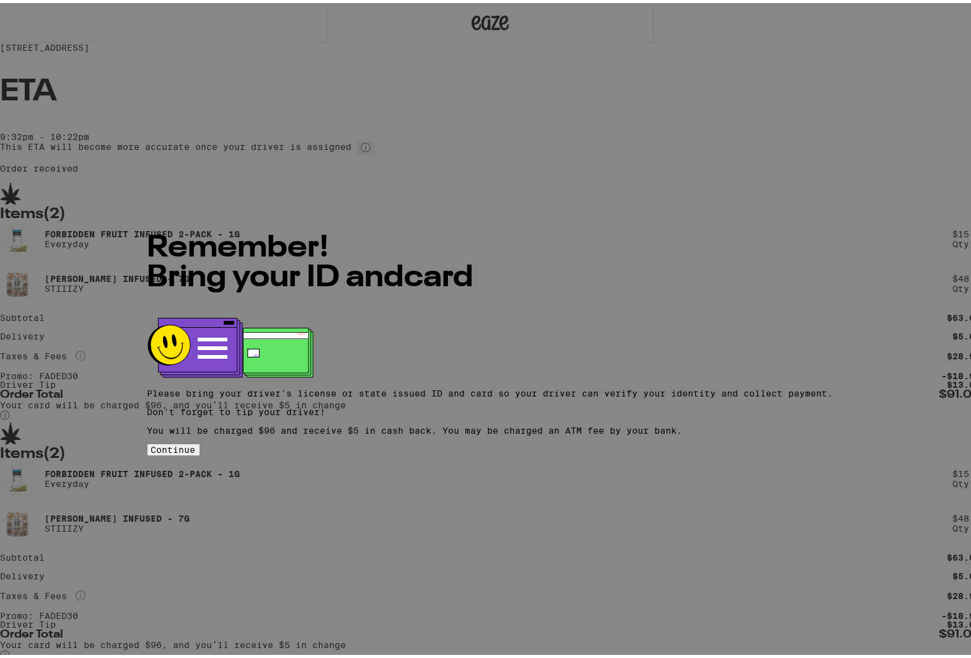
click at [200, 441] on button "Continue" at bounding box center [174, 446] width 52 height 11
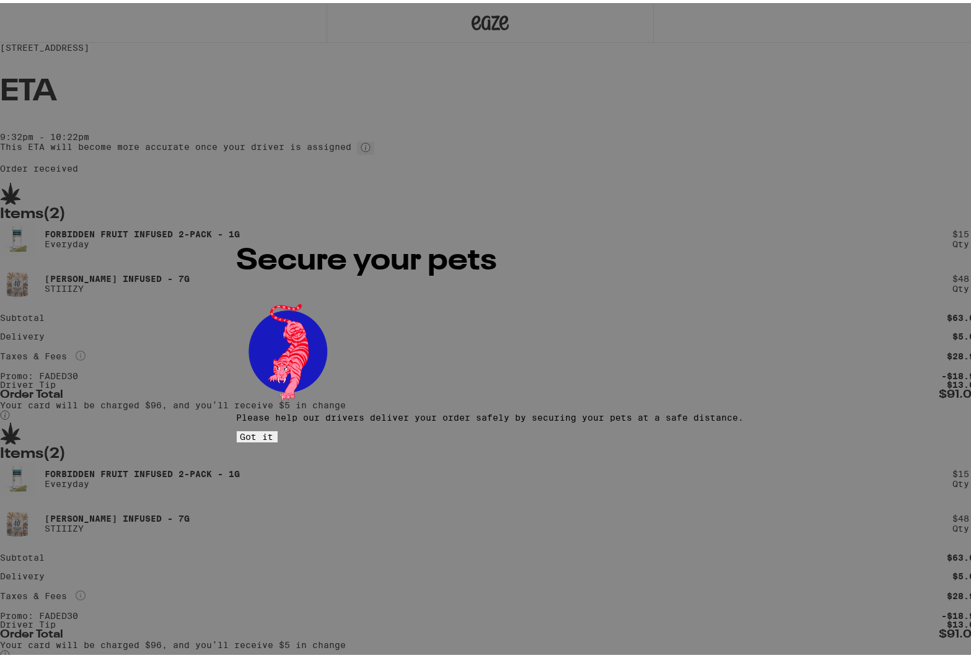
click at [278, 428] on button "Got it" at bounding box center [257, 433] width 41 height 11
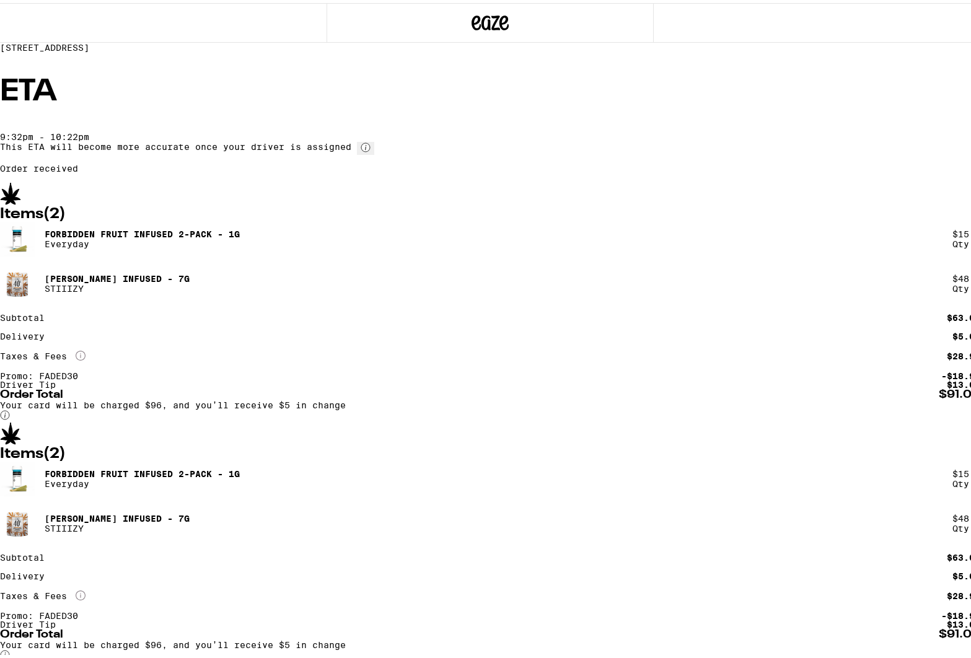
scroll to position [48, 0]
